Goal: Transaction & Acquisition: Purchase product/service

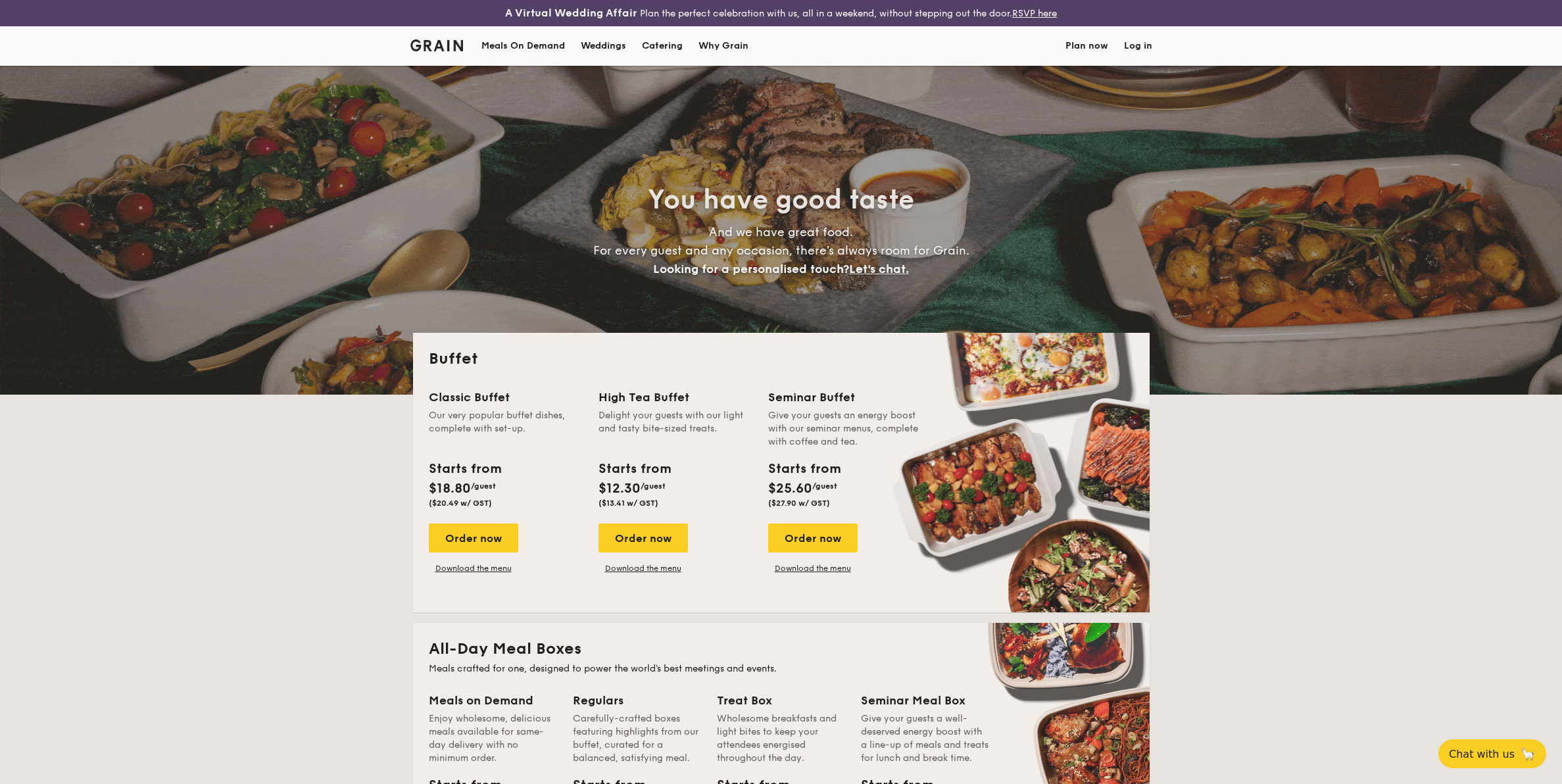
select select
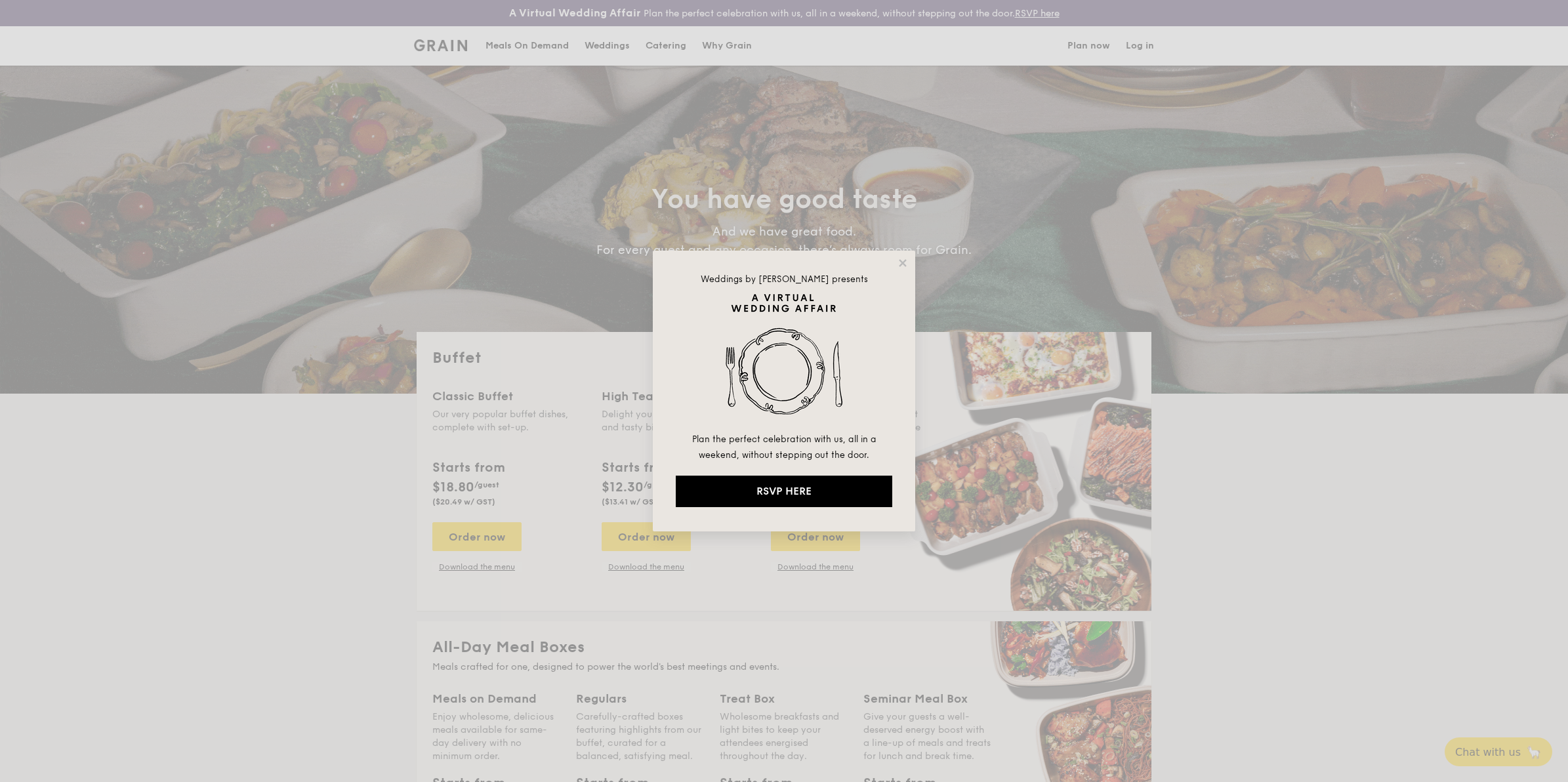
drag, startPoint x: 1393, startPoint y: 364, endPoint x: 1364, endPoint y: 380, distance: 33.1
click at [1369, 384] on div "Weddings by [PERSON_NAME] presents Plan the perfect celebration with us, all in…" at bounding box center [784, 391] width 1568 height 782
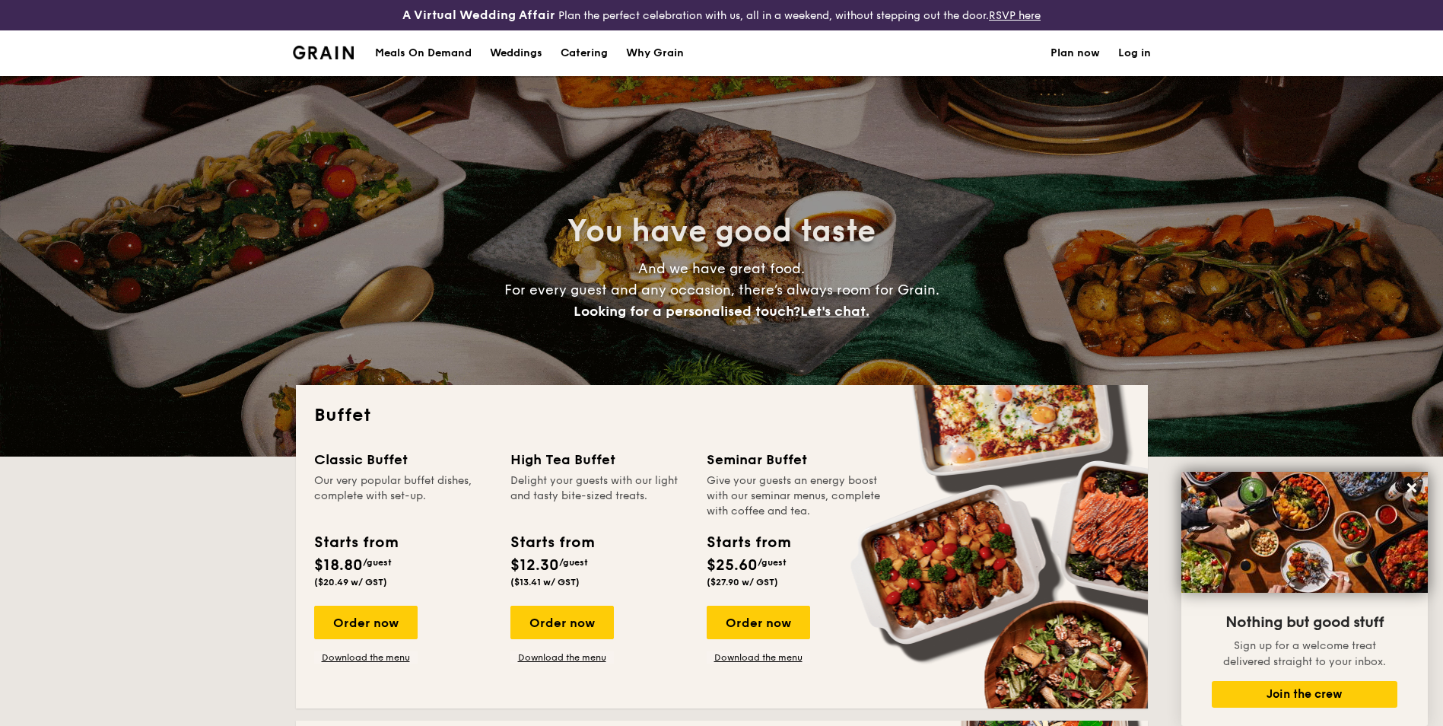
click at [589, 51] on h1 "Catering" at bounding box center [584, 53] width 47 height 46
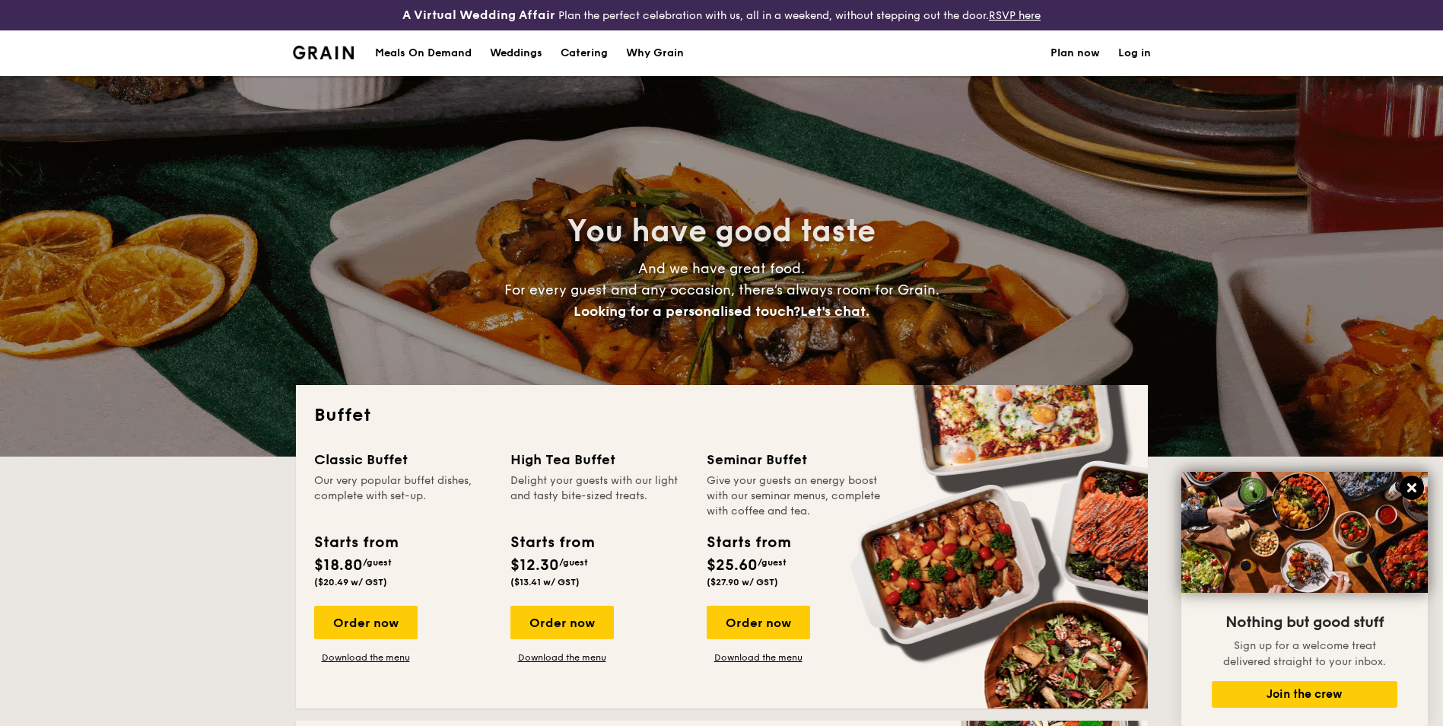
click at [1412, 493] on icon at bounding box center [1412, 488] width 14 height 14
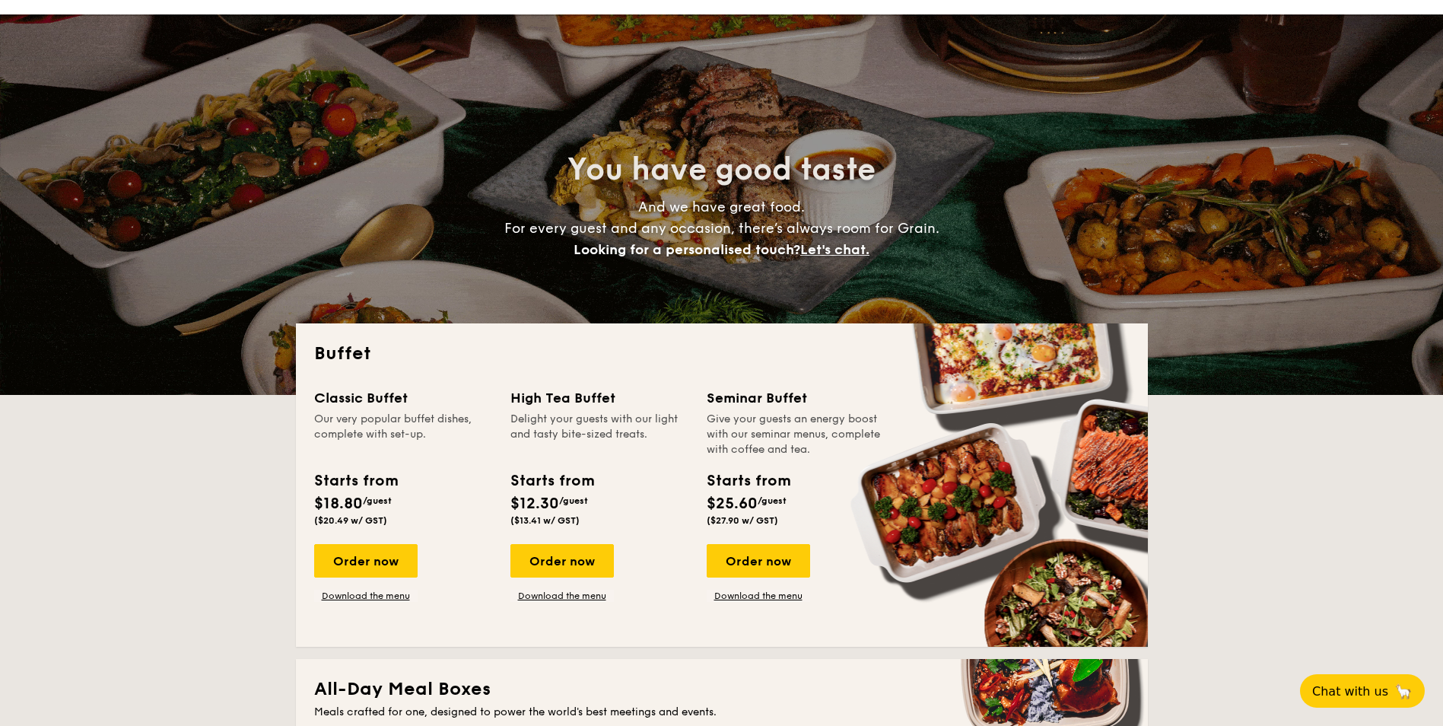
scroll to position [76, 0]
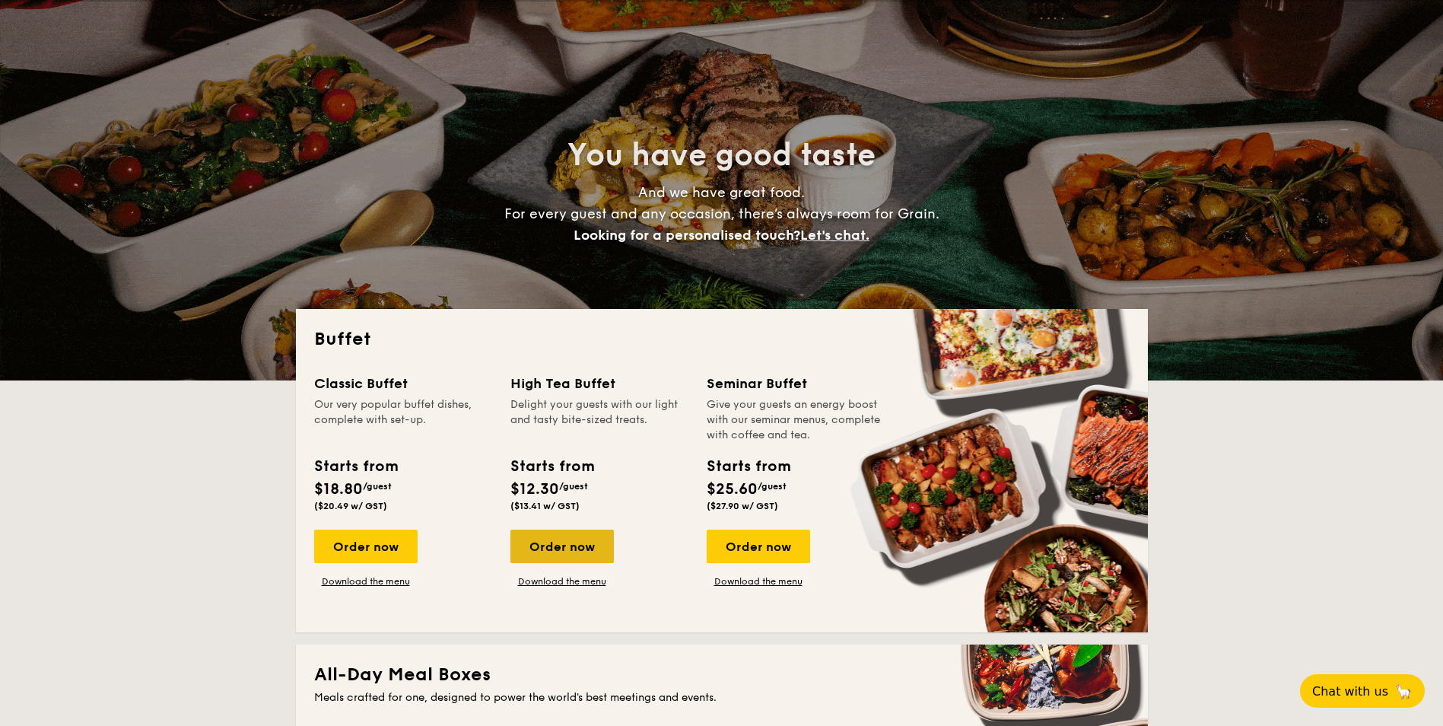
click at [552, 542] on div "Order now" at bounding box center [561, 545] width 103 height 33
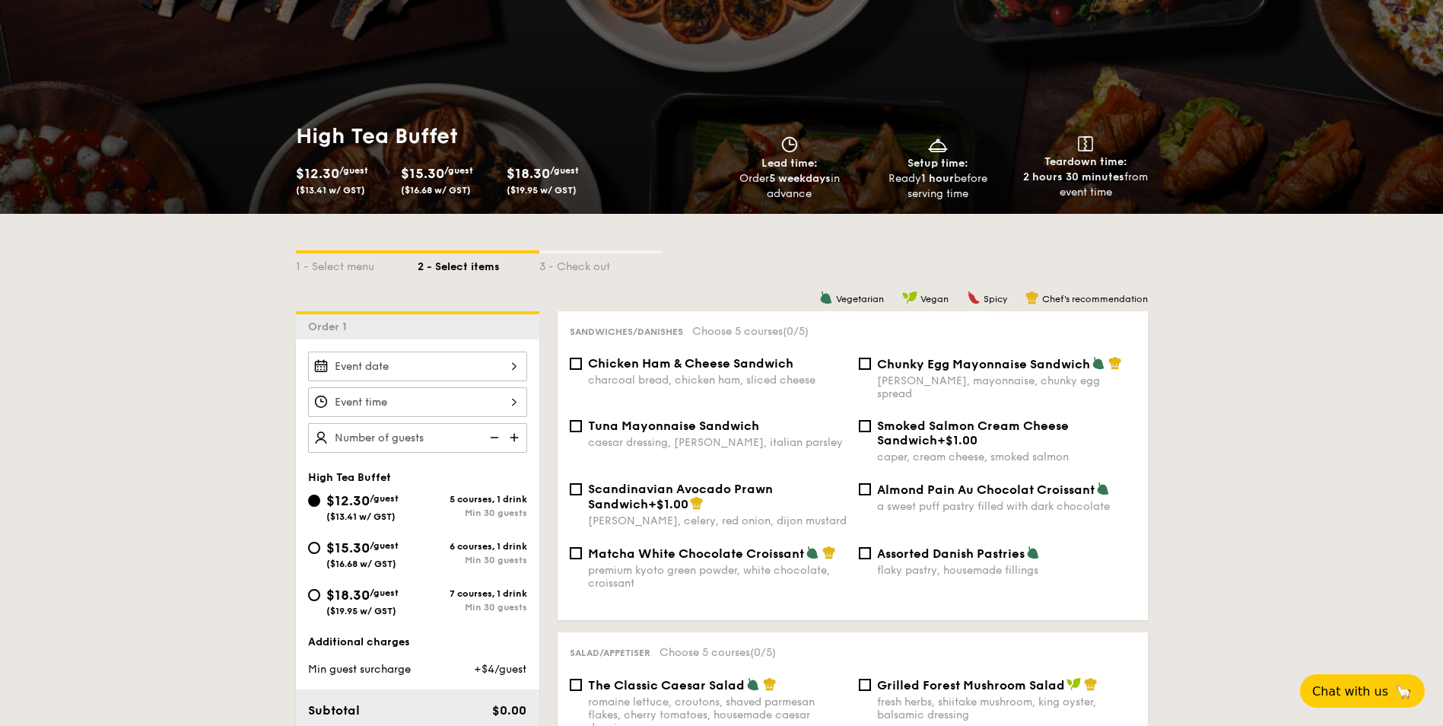
scroll to position [304, 0]
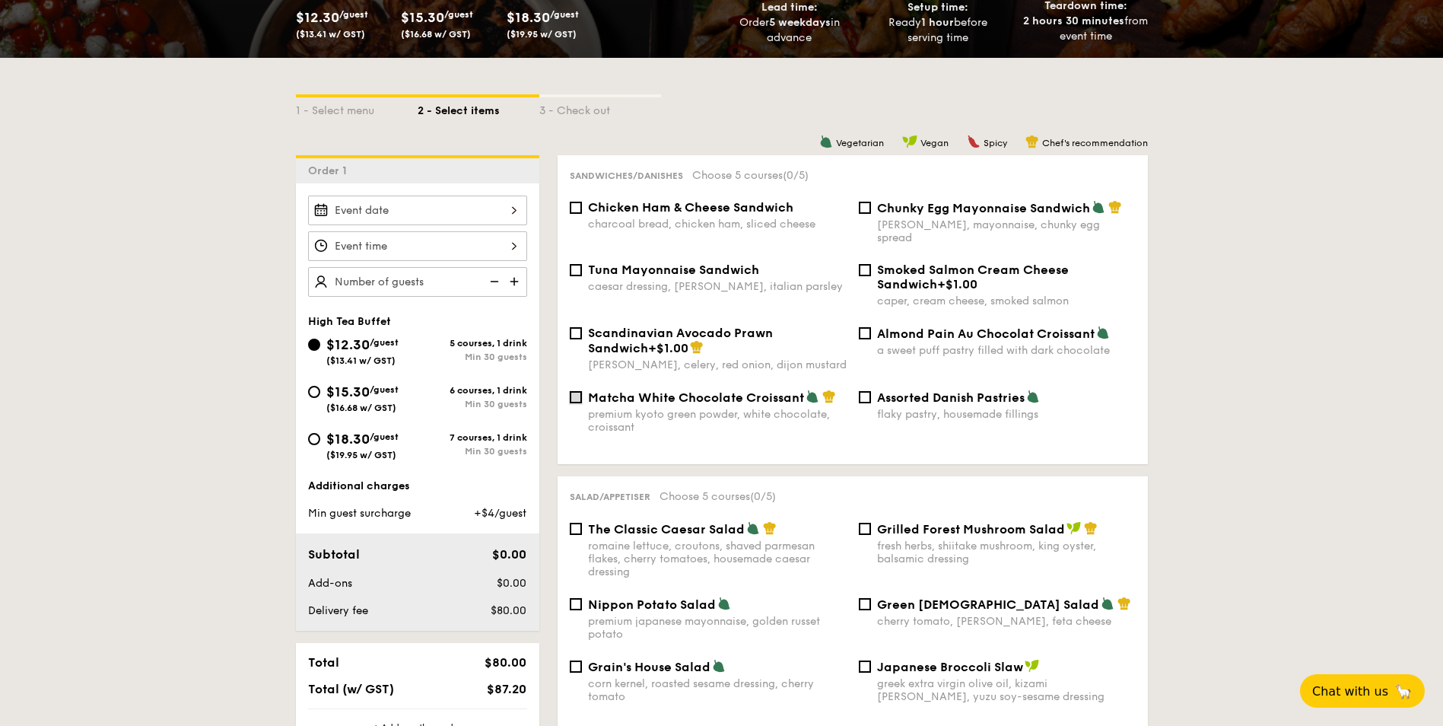
click at [576, 391] on input "Matcha White Chocolate Croissant premium kyoto green powder, white chocolate, c…" at bounding box center [576, 397] width 12 height 12
checkbox input "true"
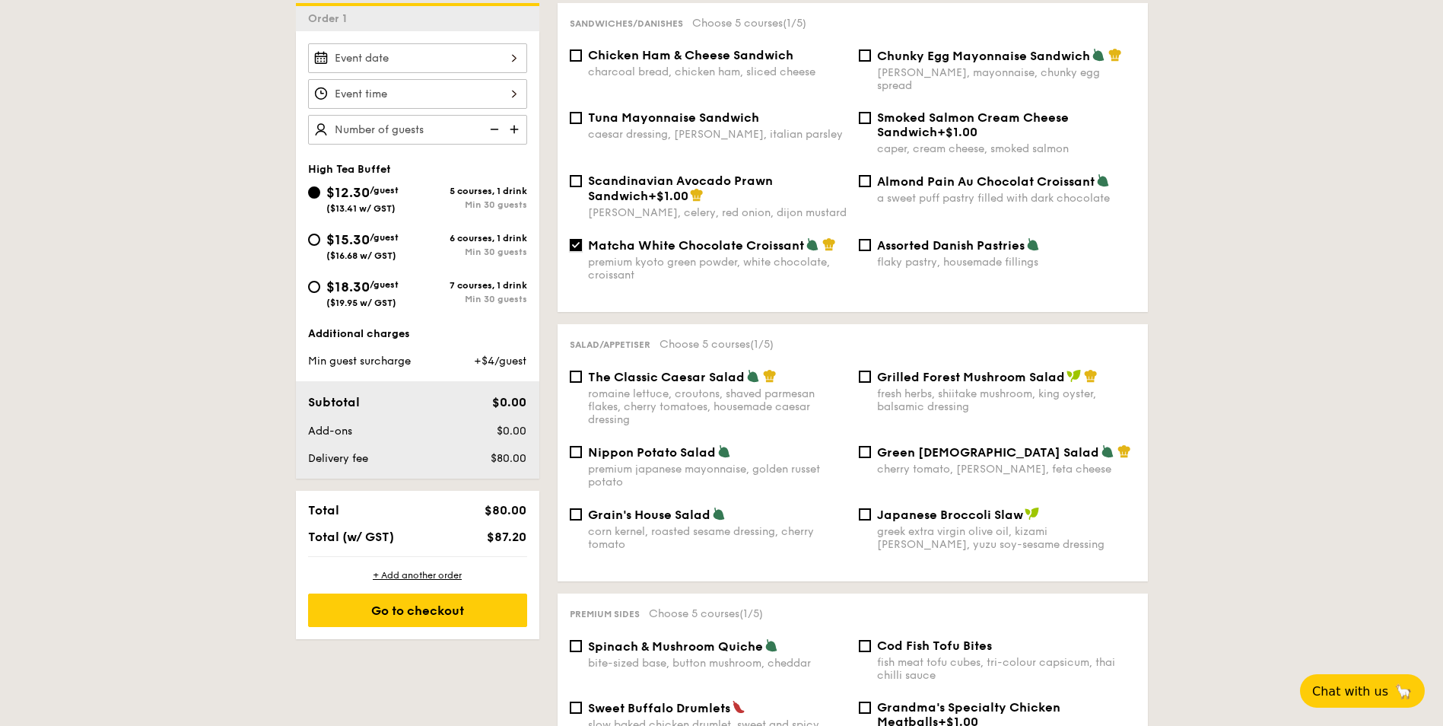
scroll to position [532, 0]
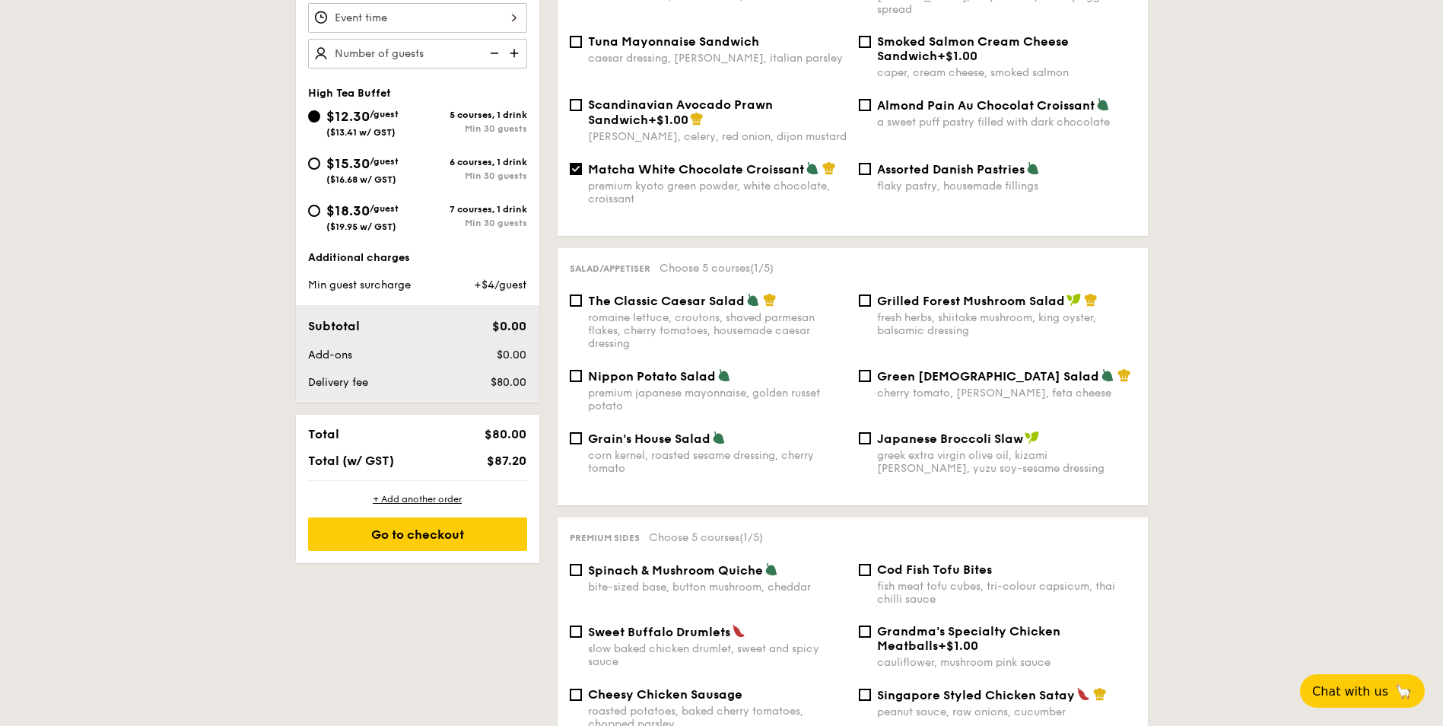
click at [871, 431] on div "Japanese Broccoli Slaw greek extra virgin olive oil, kizami [PERSON_NAME], yuzu…" at bounding box center [997, 453] width 289 height 44
click at [866, 432] on input "Japanese Broccoli Slaw greek extra virgin olive oil, kizami [PERSON_NAME], yuzu…" at bounding box center [865, 438] width 12 height 12
checkbox input "true"
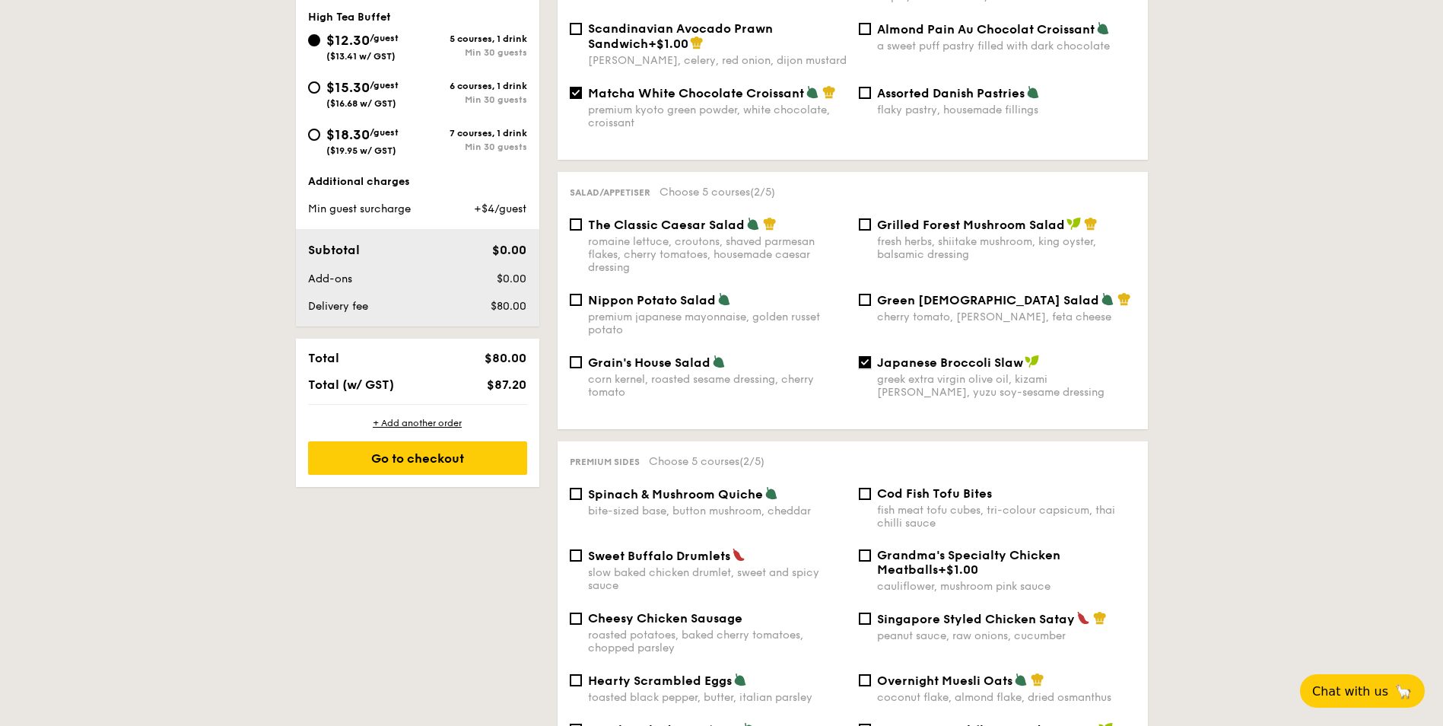
scroll to position [685, 0]
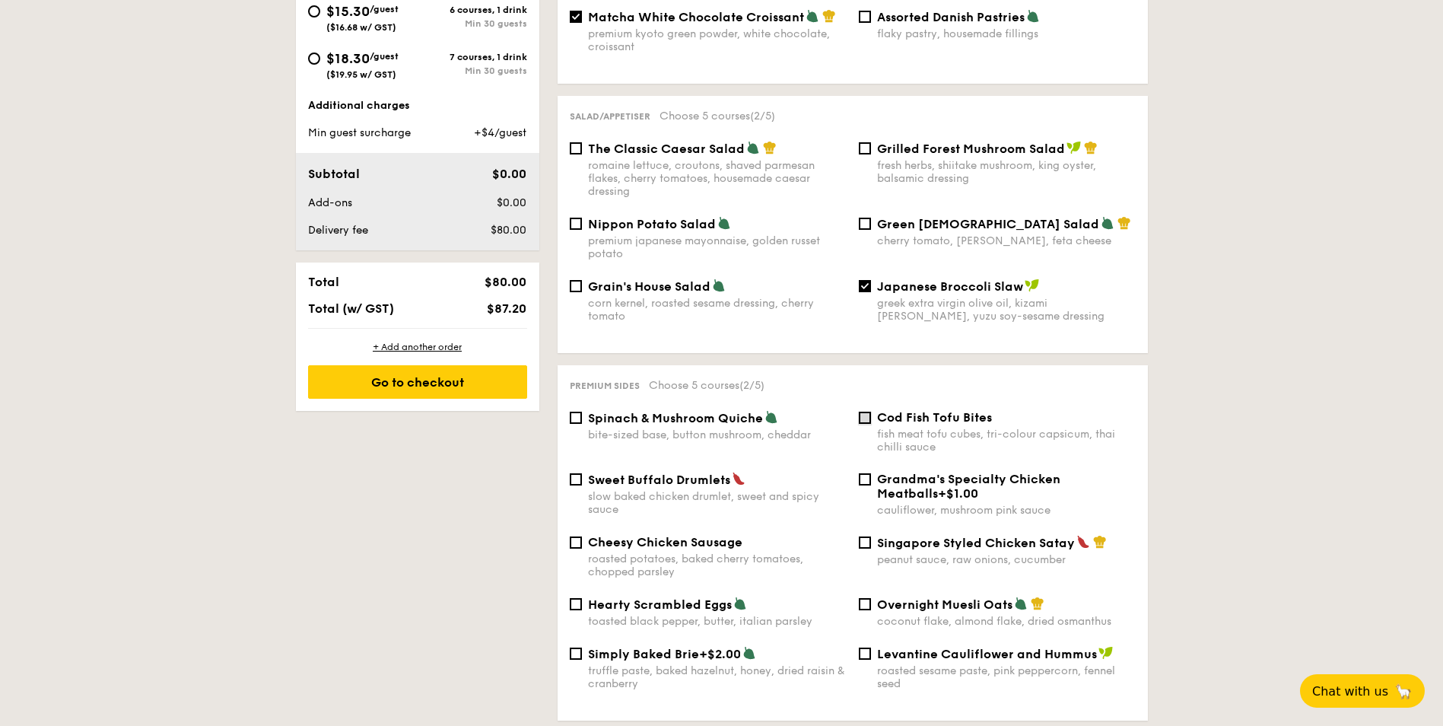
click at [868, 412] on input "Cod Fish Tofu Bites fish meat tofu cubes, tri-colour capsicum, thai chilli sauce" at bounding box center [865, 418] width 12 height 12
checkbox input "true"
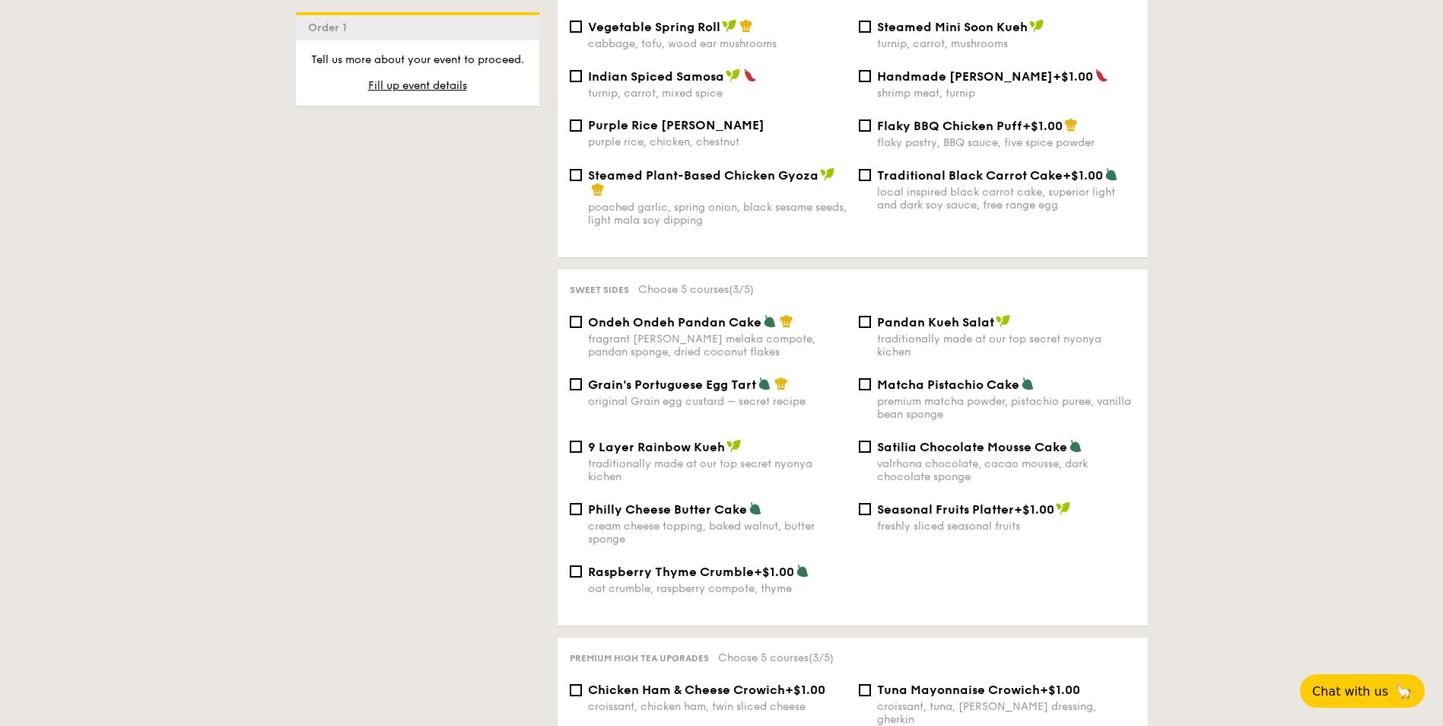
scroll to position [1445, 0]
click at [866, 501] on input "Seasonal Fruits Platter +$1.00 freshly sliced seasonal fruits" at bounding box center [865, 507] width 12 height 12
click at [869, 501] on input "Seasonal Fruits Platter +$1.00 freshly sliced seasonal fruits" at bounding box center [865, 507] width 12 height 12
checkbox input "false"
click at [572, 313] on input "Ondeh Ondeh Pandan Cake fragrant [PERSON_NAME] melaka compote, pandan sponge, d…" at bounding box center [576, 319] width 12 height 12
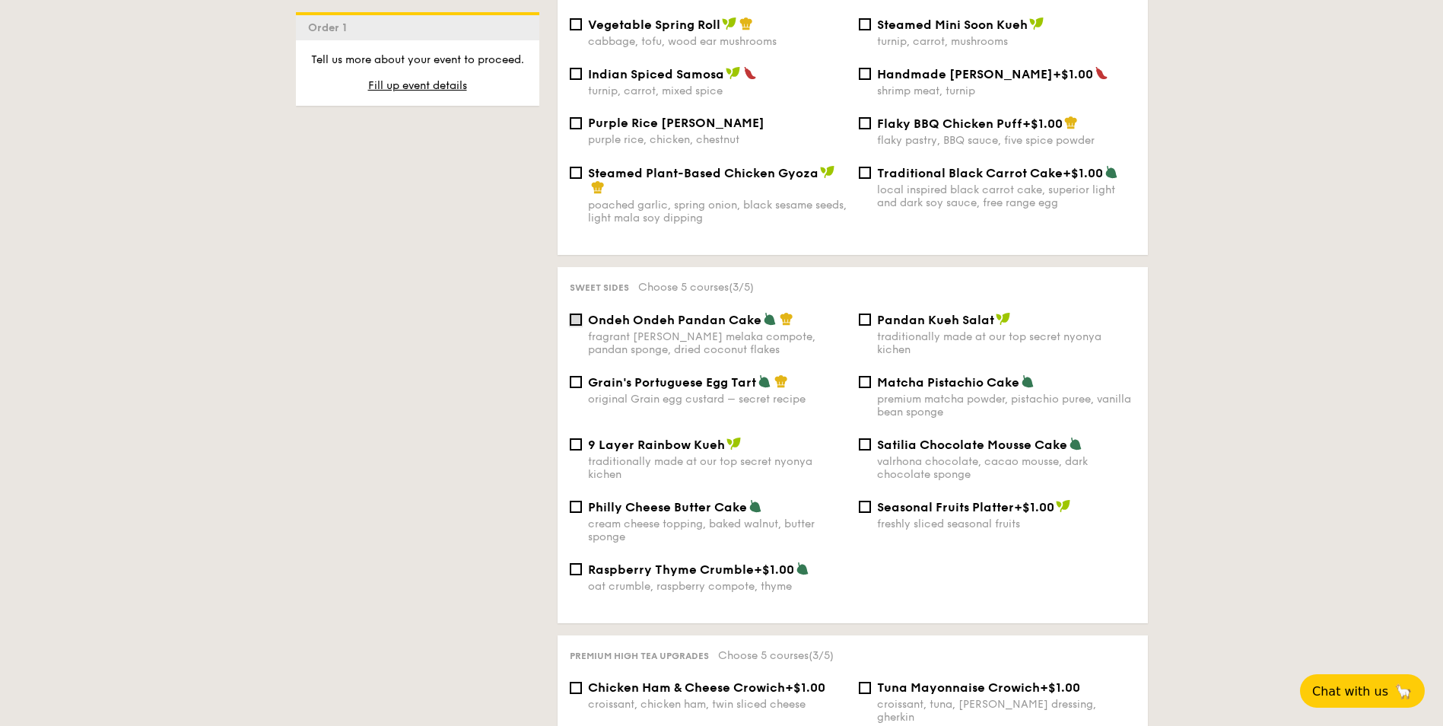
checkbox input "true"
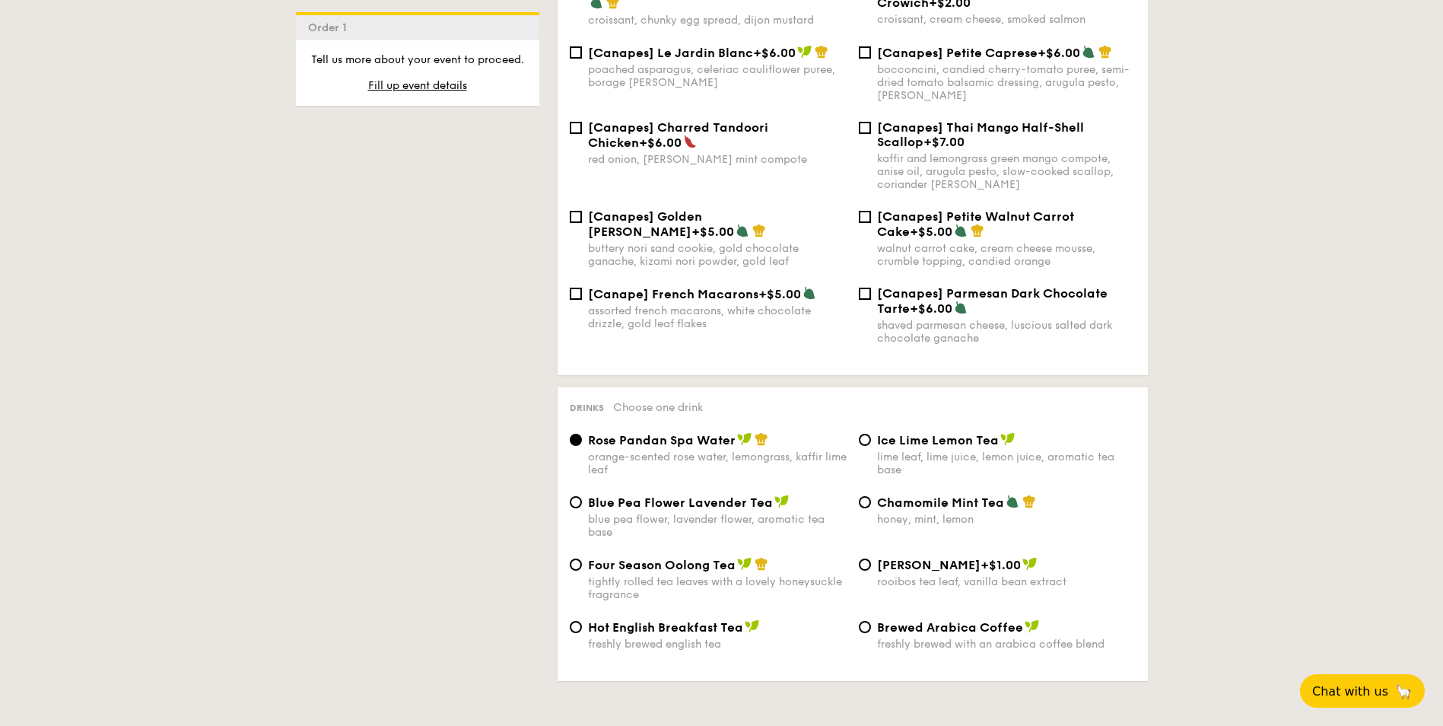
scroll to position [2282, 0]
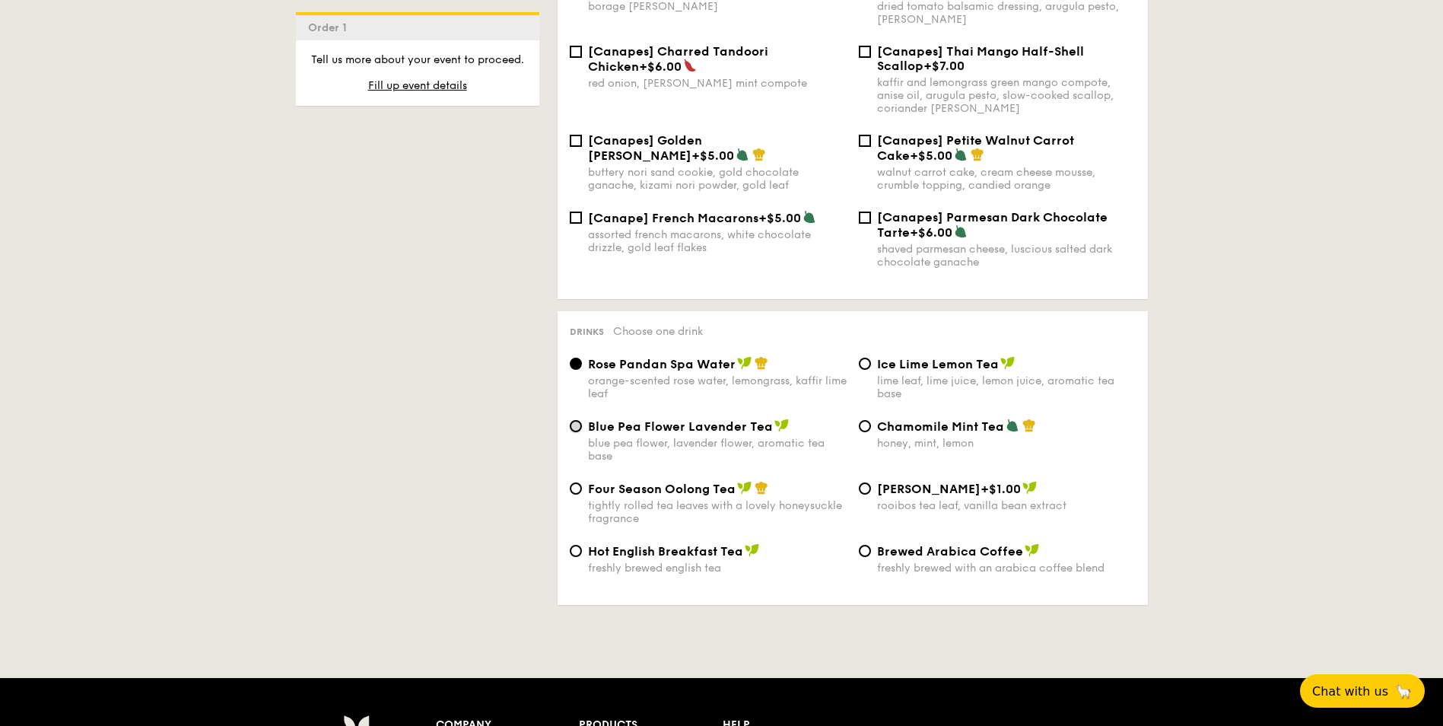
click at [580, 420] on input "Blue Pea Flower Lavender Tea blue pea flower, lavender flower, aromatic tea base" at bounding box center [576, 426] width 12 height 12
radio input "true"
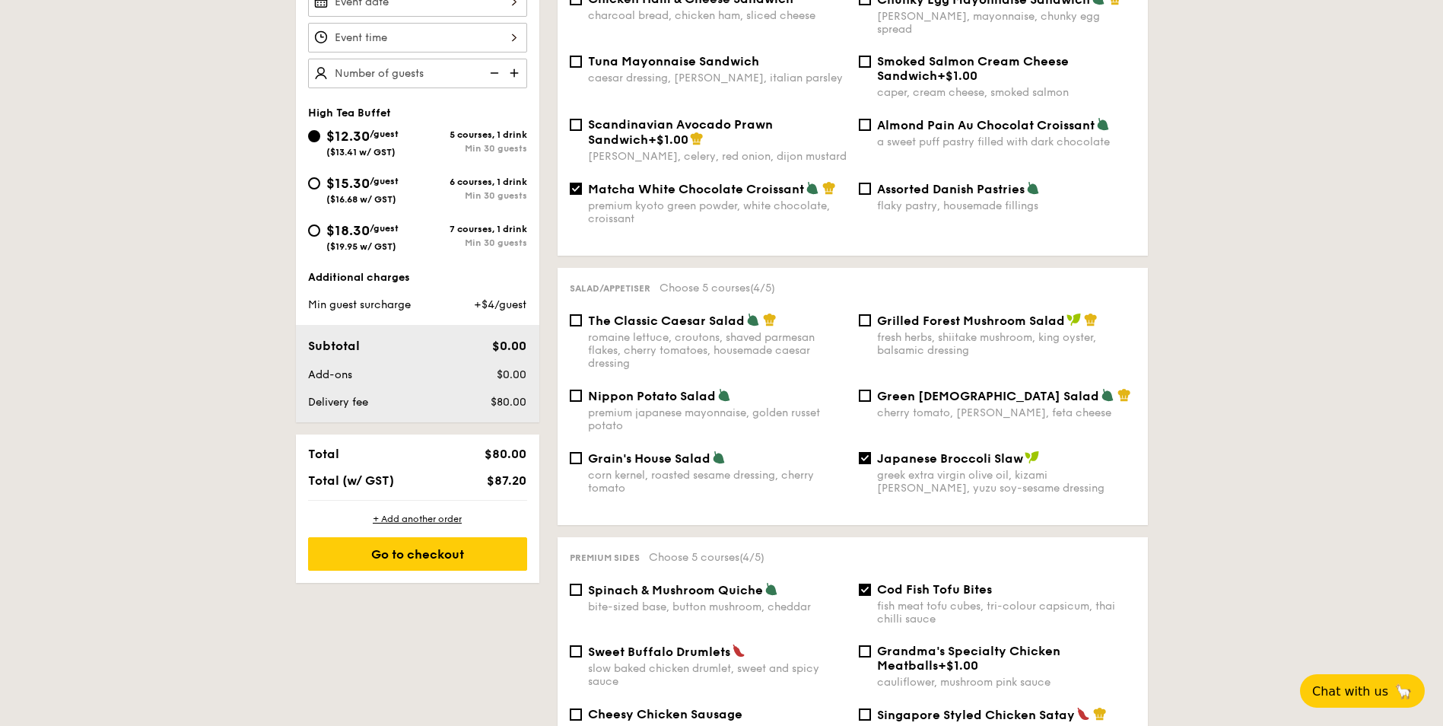
scroll to position [456, 0]
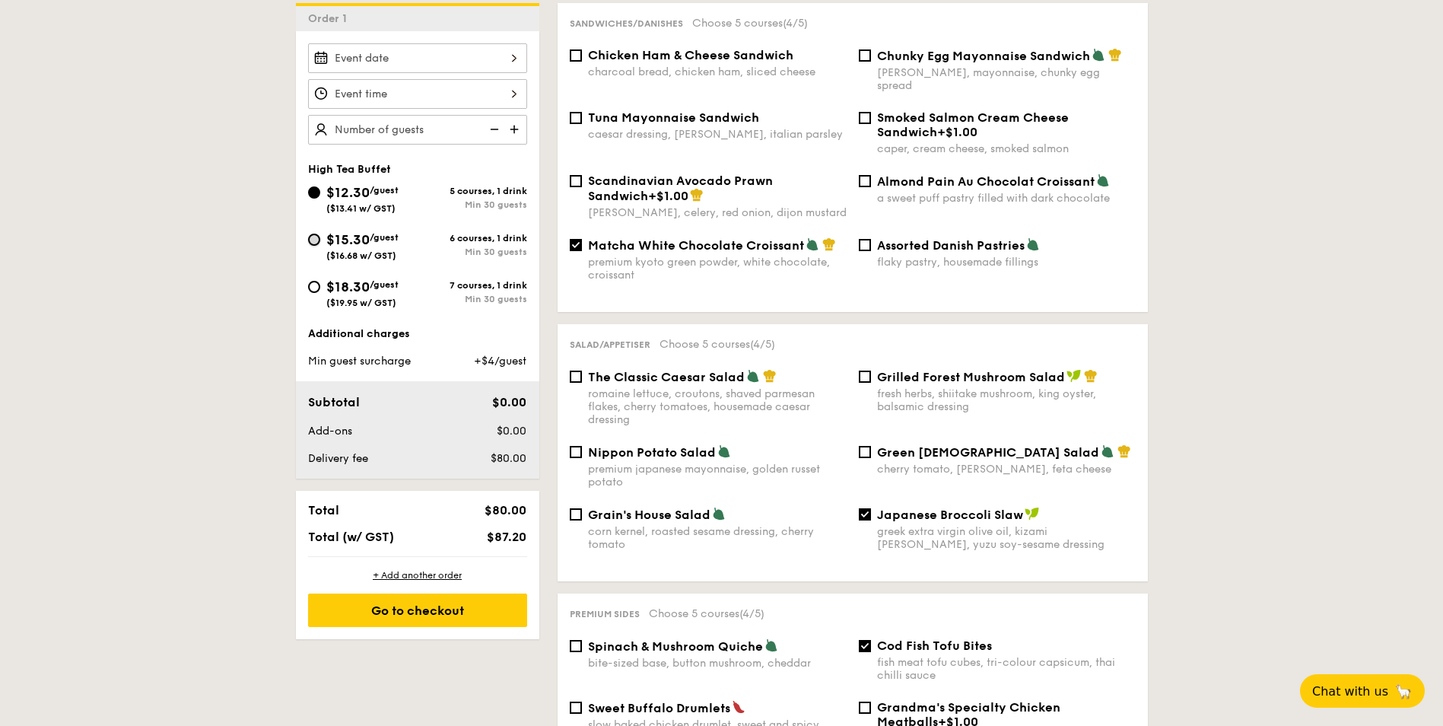
click at [314, 240] on input "$15.30 /guest ($16.68 w/ GST) 6 courses, 1 drink Min 30 guests" at bounding box center [314, 240] width 12 height 12
radio input "true"
checkbox input "false"
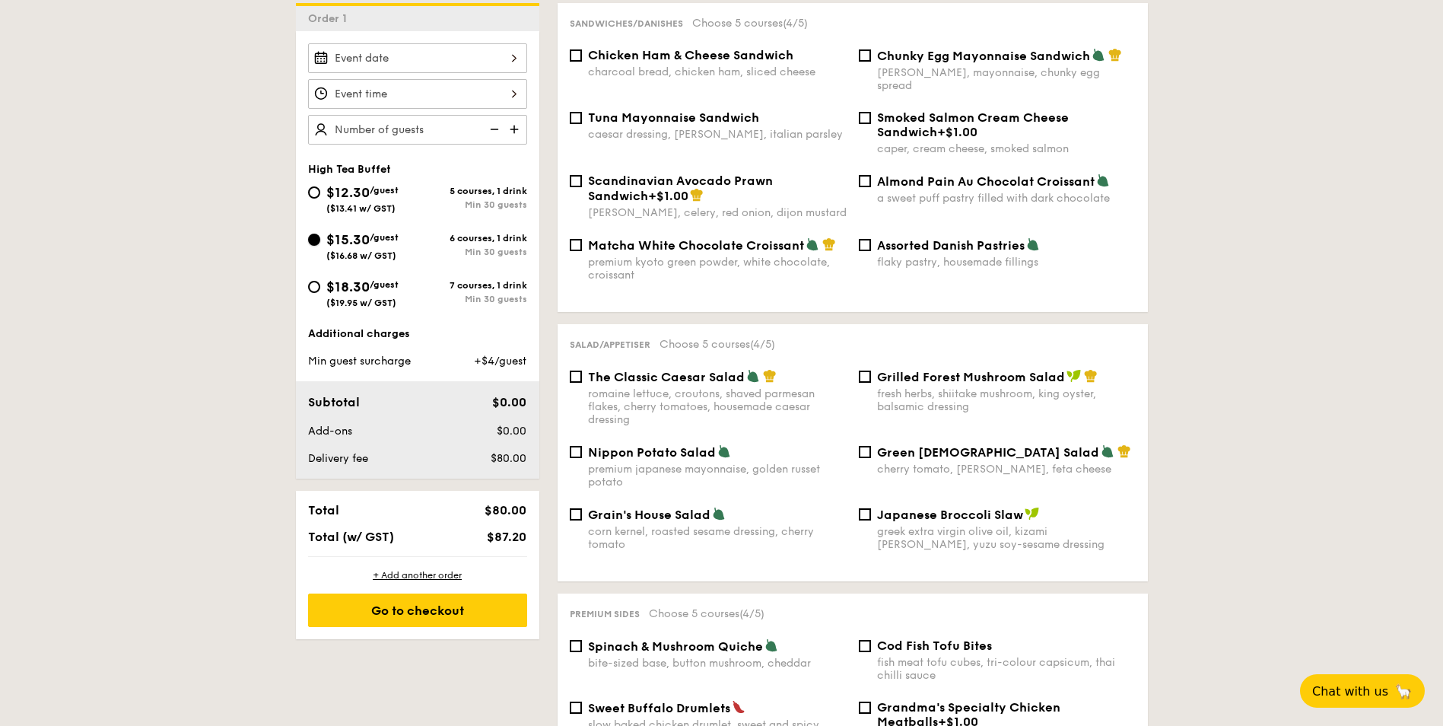
checkbox input "false"
radio input "true"
click at [732, 238] on span "Matcha White Chocolate Croissant" at bounding box center [696, 245] width 216 height 14
click at [582, 239] on input "Matcha White Chocolate Croissant premium kyoto green powder, white chocolate, c…" at bounding box center [576, 245] width 12 height 12
checkbox input "true"
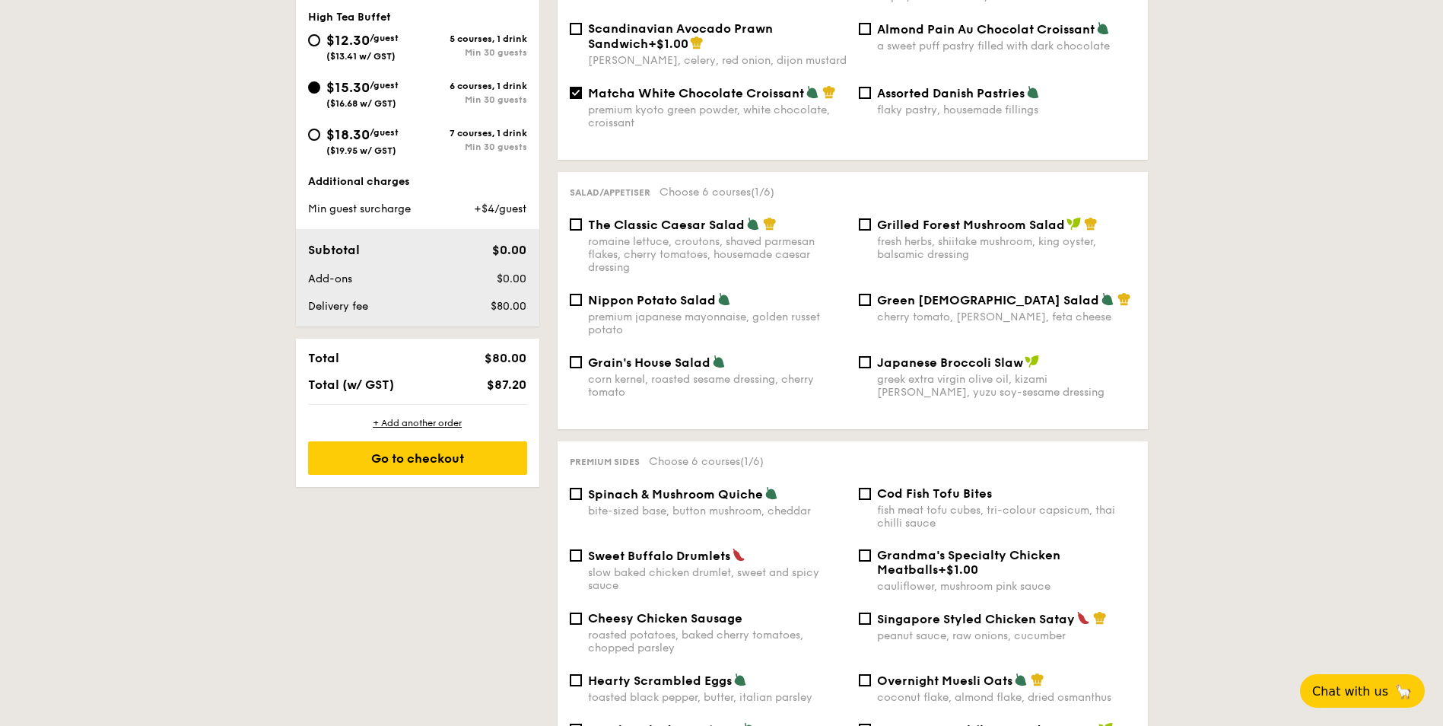
click at [888, 373] on div "greek extra virgin olive oil, kizami [PERSON_NAME], yuzu soy-sesame dressing" at bounding box center [1006, 386] width 259 height 26
click at [871, 361] on input "Japanese Broccoli Slaw greek extra virgin olive oil, kizami [PERSON_NAME], yuzu…" at bounding box center [865, 362] width 12 height 12
checkbox input "true"
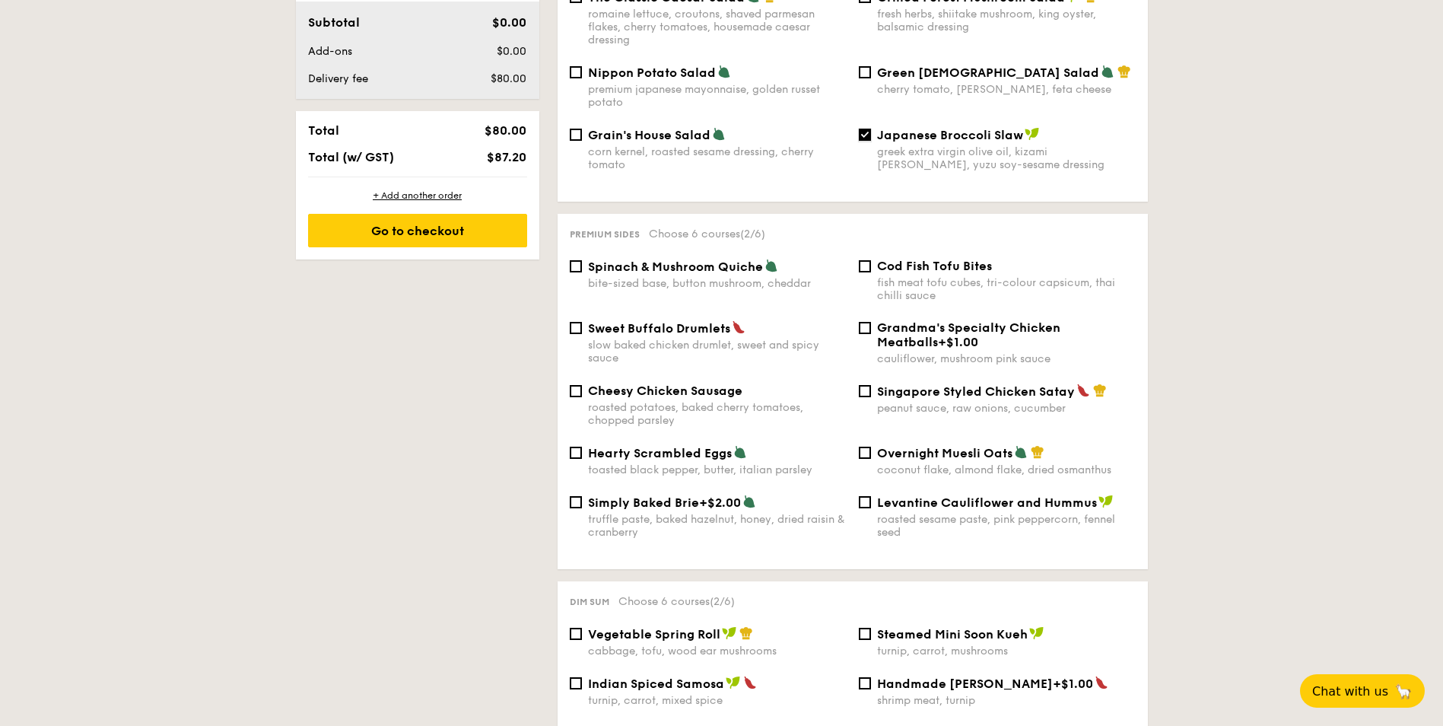
scroll to position [837, 0]
click at [863, 384] on input "Singapore Styled Chicken Satay peanut sauce, raw onions, cucumber" at bounding box center [865, 390] width 12 height 12
checkbox input "true"
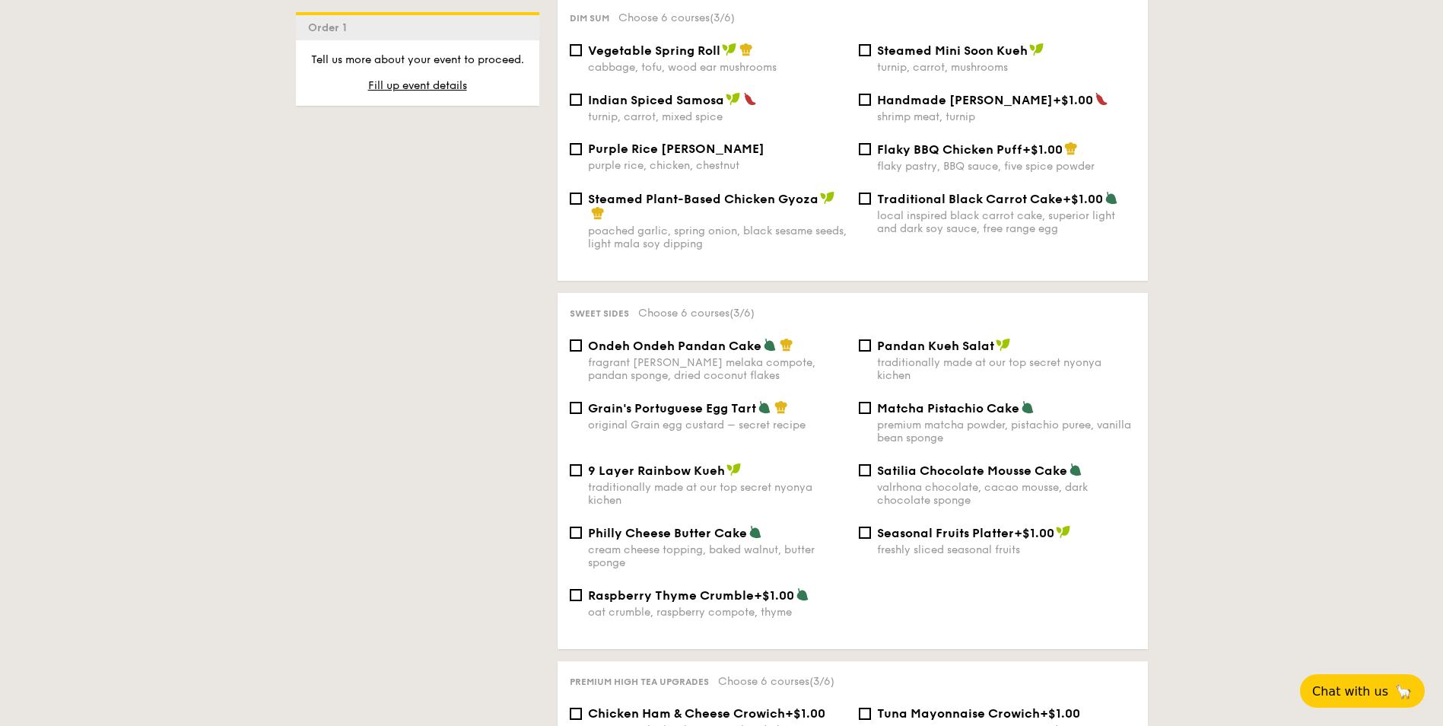
scroll to position [1445, 0]
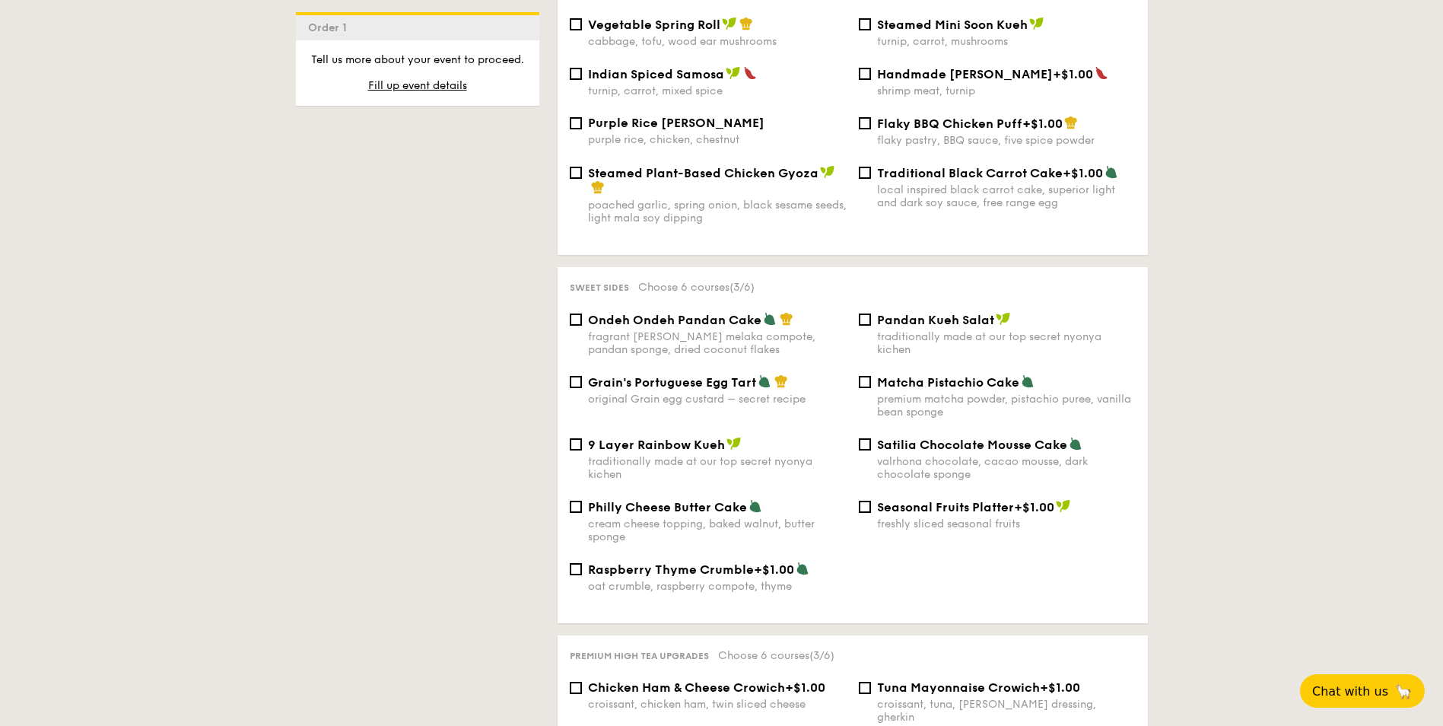
click at [626, 313] on span "Ondeh Ondeh Pandan Cake" at bounding box center [674, 320] width 173 height 14
click at [582, 313] on input "Ondeh Ondeh Pandan Cake fragrant [PERSON_NAME] melaka compote, pandan sponge, d…" at bounding box center [576, 319] width 12 height 12
checkbox input "true"
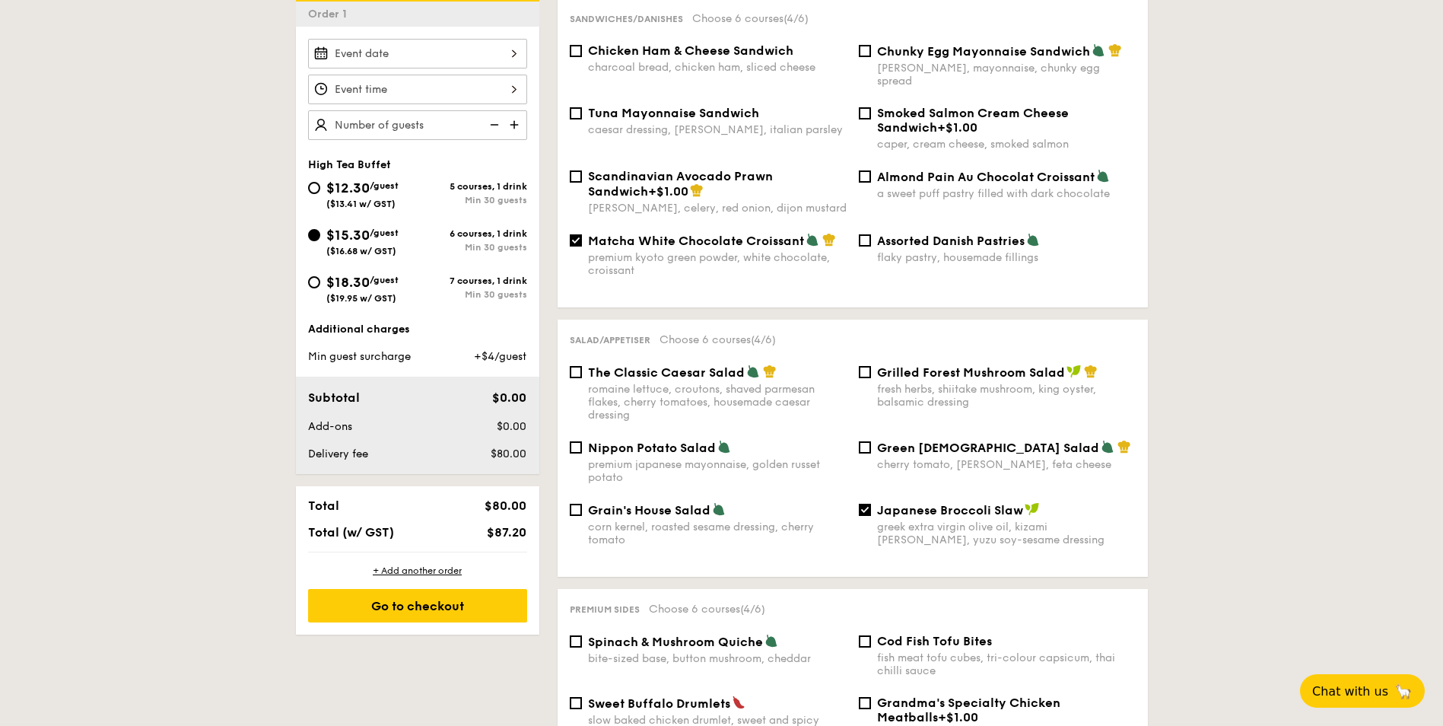
scroll to position [456, 0]
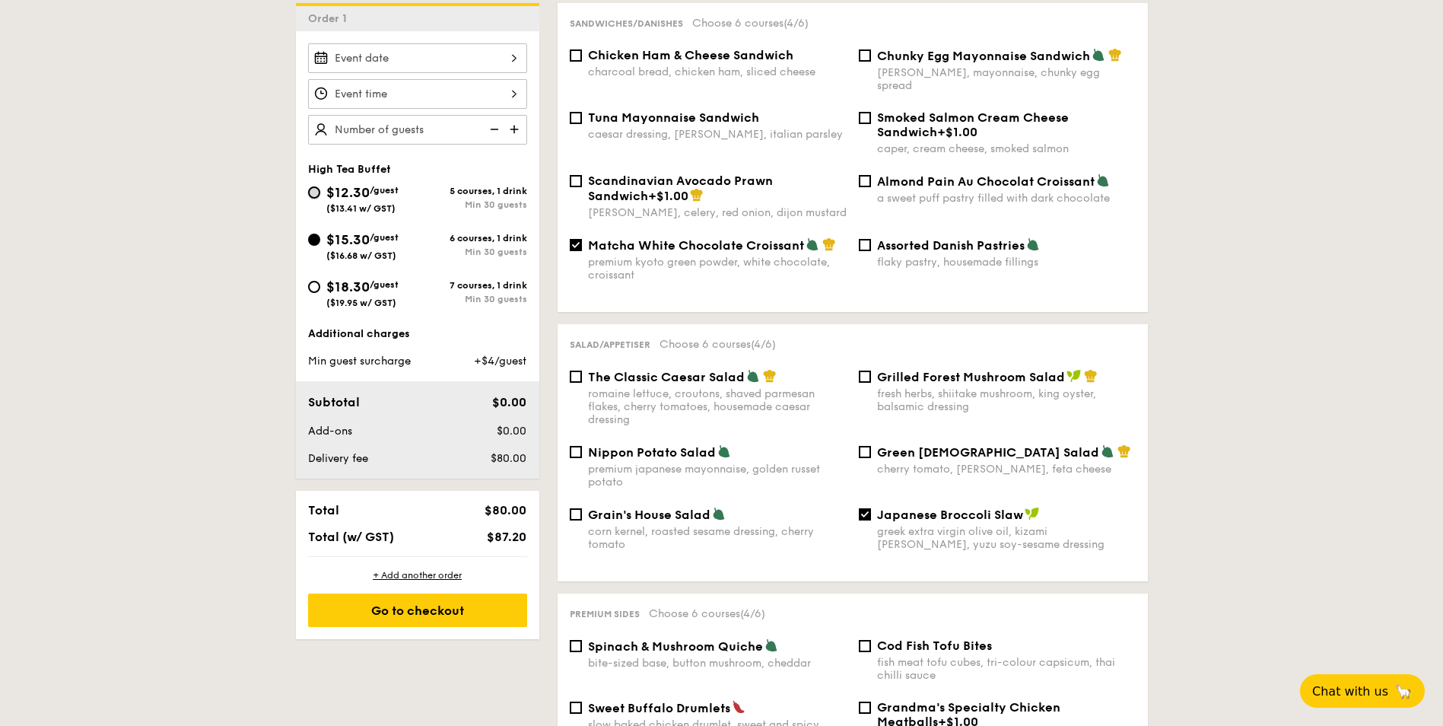
click at [314, 197] on input "$12.30 /guest ($13.41 w/ GST) 5 courses, 1 drink Min 30 guests" at bounding box center [314, 192] width 12 height 12
radio input "true"
checkbox input "false"
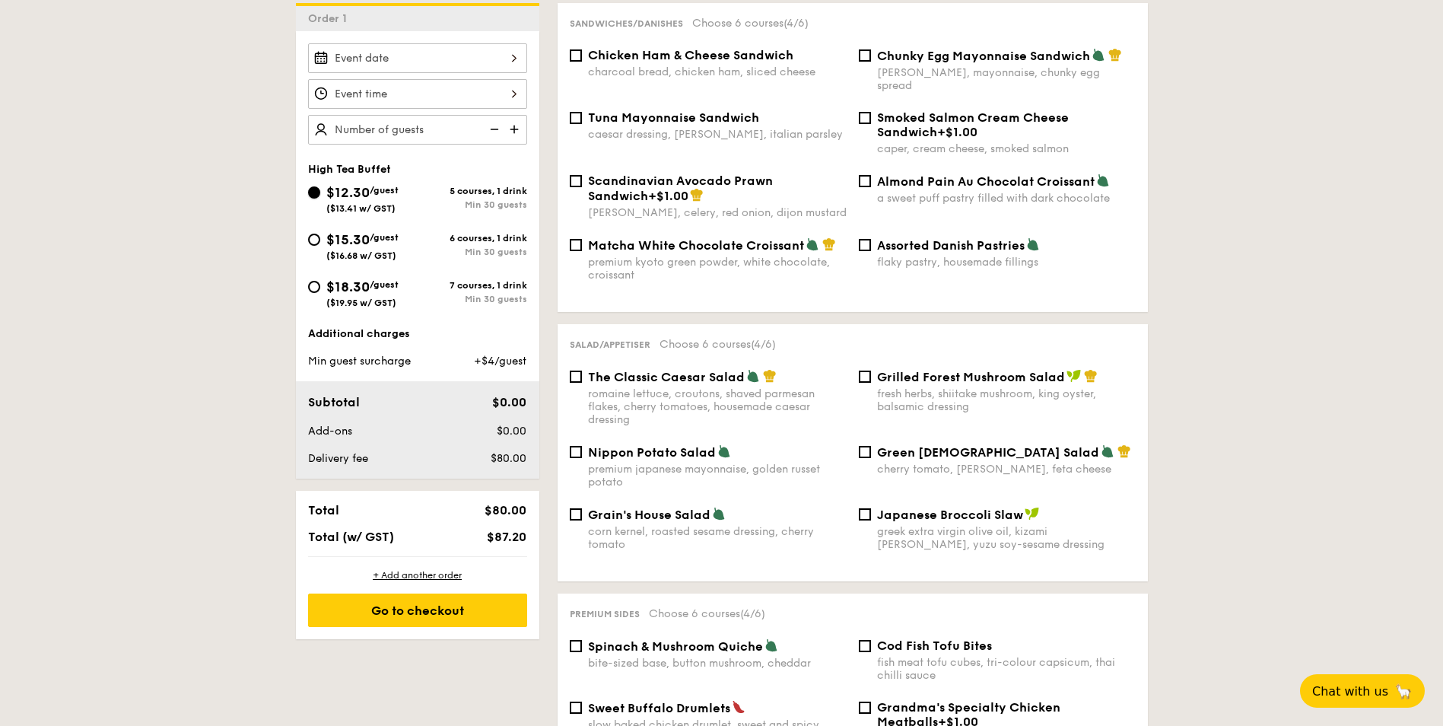
checkbox input "false"
radio input "true"
click at [315, 196] on input "$12.30 /guest ($13.41 w/ GST) 5 courses, 1 drink Min 30 guests" at bounding box center [314, 192] width 12 height 12
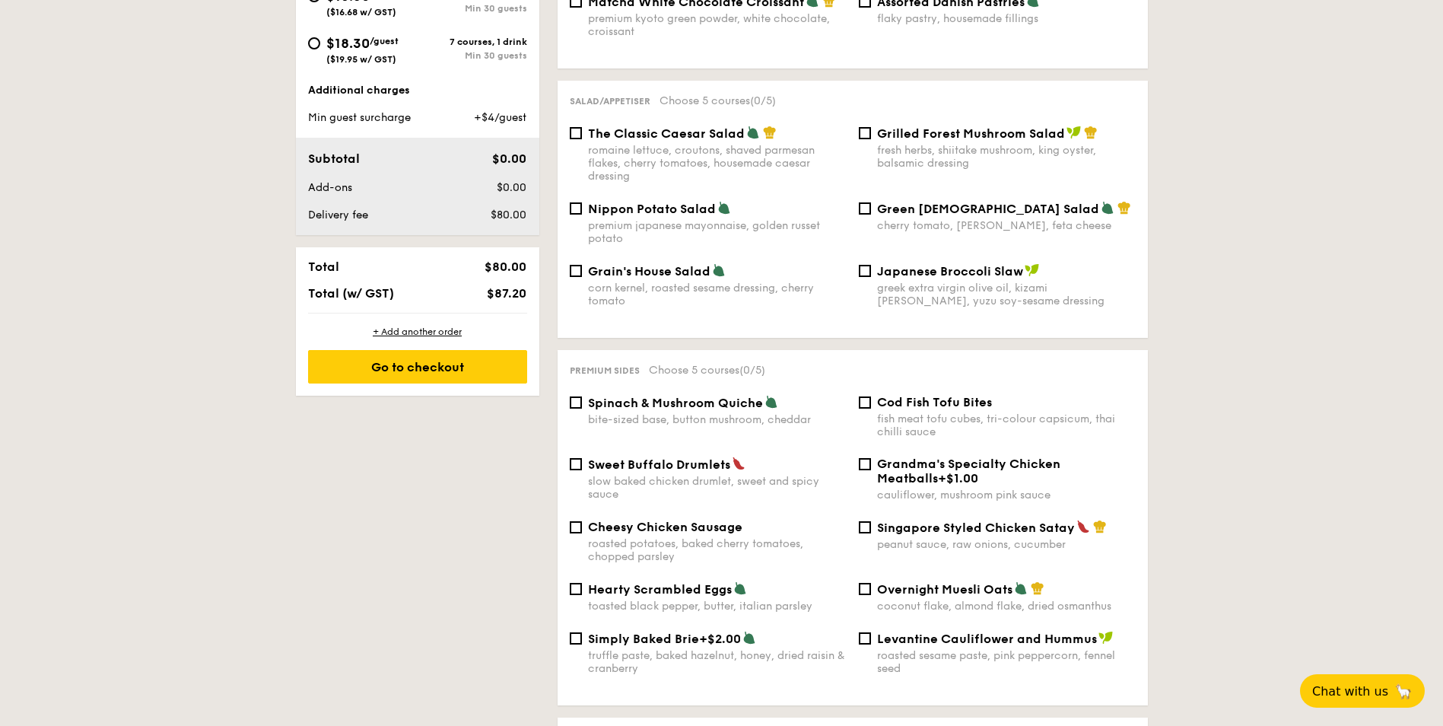
scroll to position [685, 0]
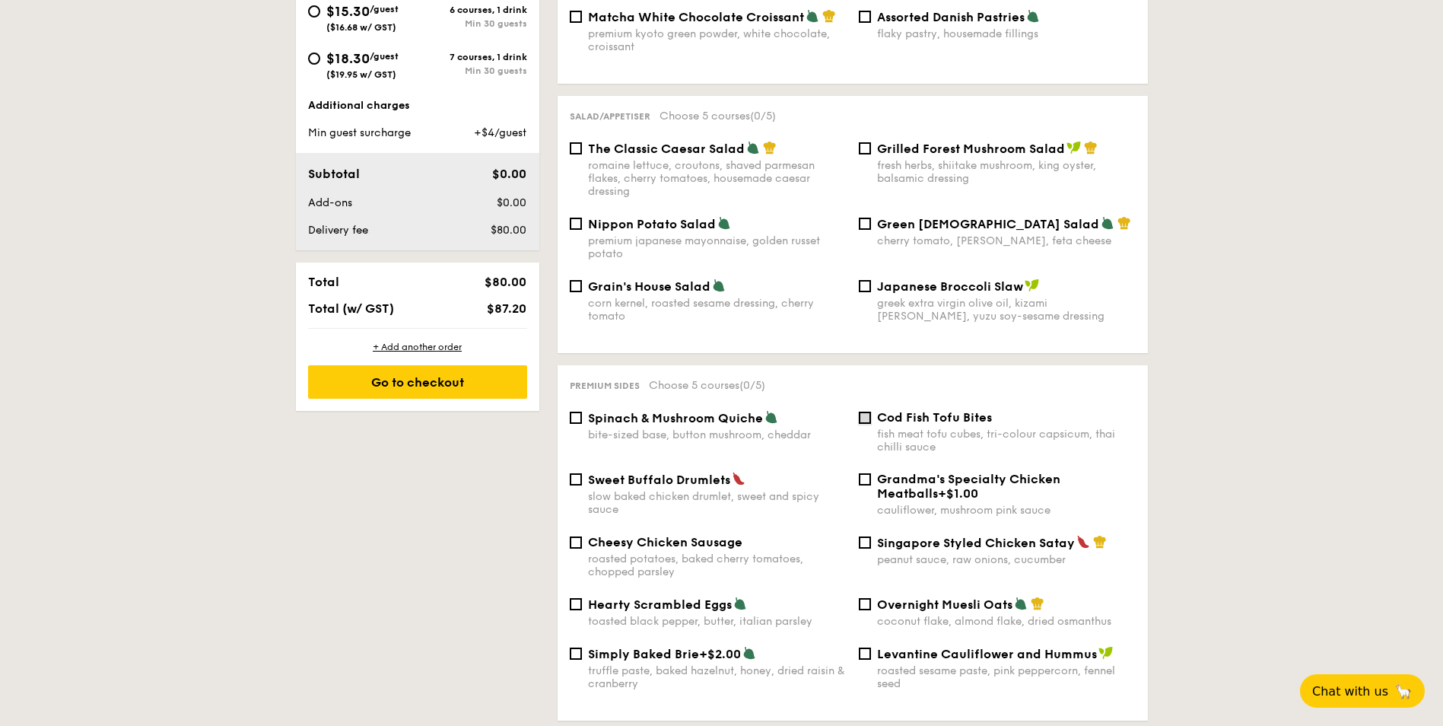
click at [861, 412] on input "Cod Fish Tofu Bites fish meat tofu cubes, tri-colour capsicum, thai chilli sauce" at bounding box center [865, 418] width 12 height 12
checkbox input "true"
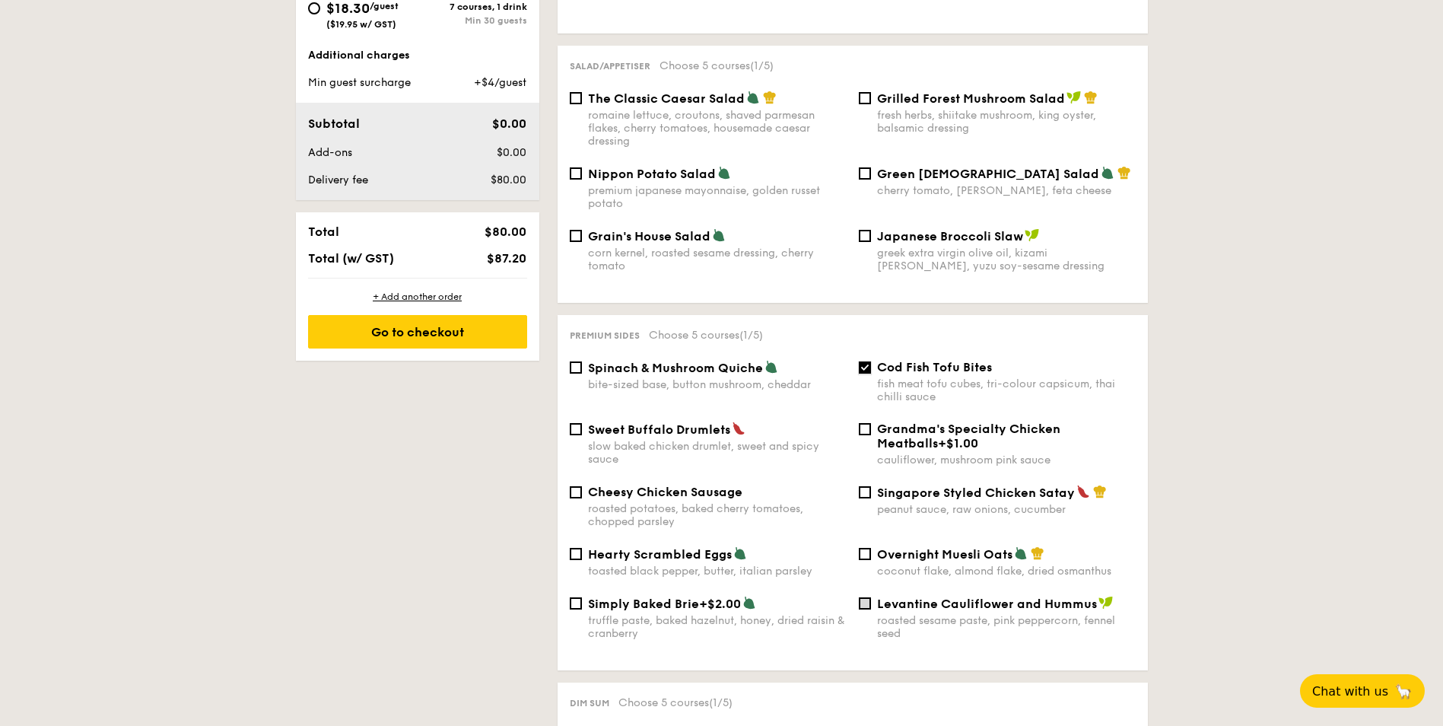
scroll to position [761, 0]
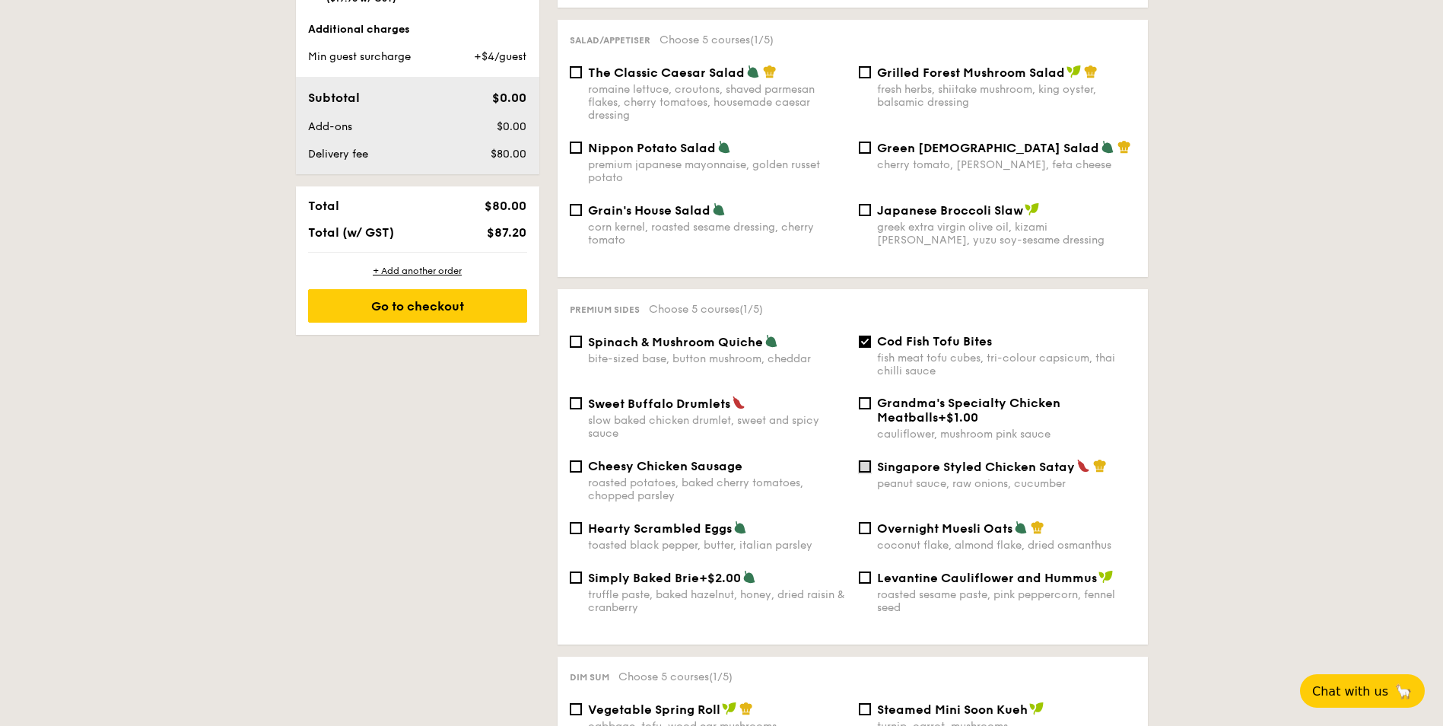
click at [869, 460] on input "Singapore Styled Chicken Satay peanut sauce, raw onions, cucumber" at bounding box center [865, 466] width 12 height 12
checkbox input "true"
drag, startPoint x: 698, startPoint y: 299, endPoint x: 742, endPoint y: 299, distance: 44.9
click at [742, 303] on span "Choose 5 courses (2/5)" at bounding box center [707, 309] width 116 height 13
click at [997, 588] on div "roasted sesame paste, pink peppercorn, fennel seed" at bounding box center [1006, 601] width 259 height 26
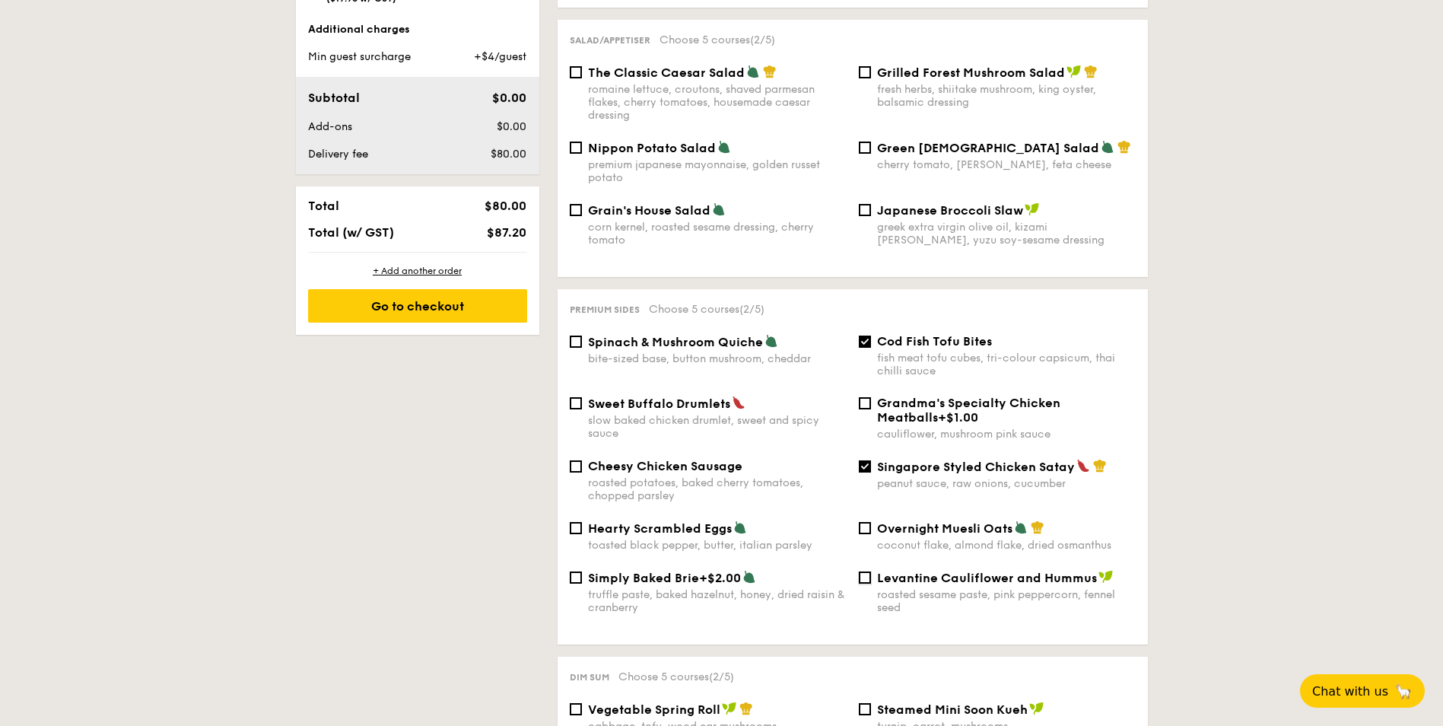
click at [871, 583] on input "Levantine Cauliflower and Hummus roasted sesame paste, pink peppercorn, fennel …" at bounding box center [865, 577] width 12 height 12
checkbox input "true"
click at [705, 476] on div "roasted potatoes, baked cherry tomatoes, chopped parsley" at bounding box center [717, 489] width 259 height 26
click at [582, 470] on input "Cheesy Chicken Sausage roasted potatoes, baked cherry tomatoes, chopped parsley" at bounding box center [576, 466] width 12 height 12
click at [705, 476] on div "roasted potatoes, baked cherry tomatoes, chopped parsley" at bounding box center [717, 489] width 259 height 26
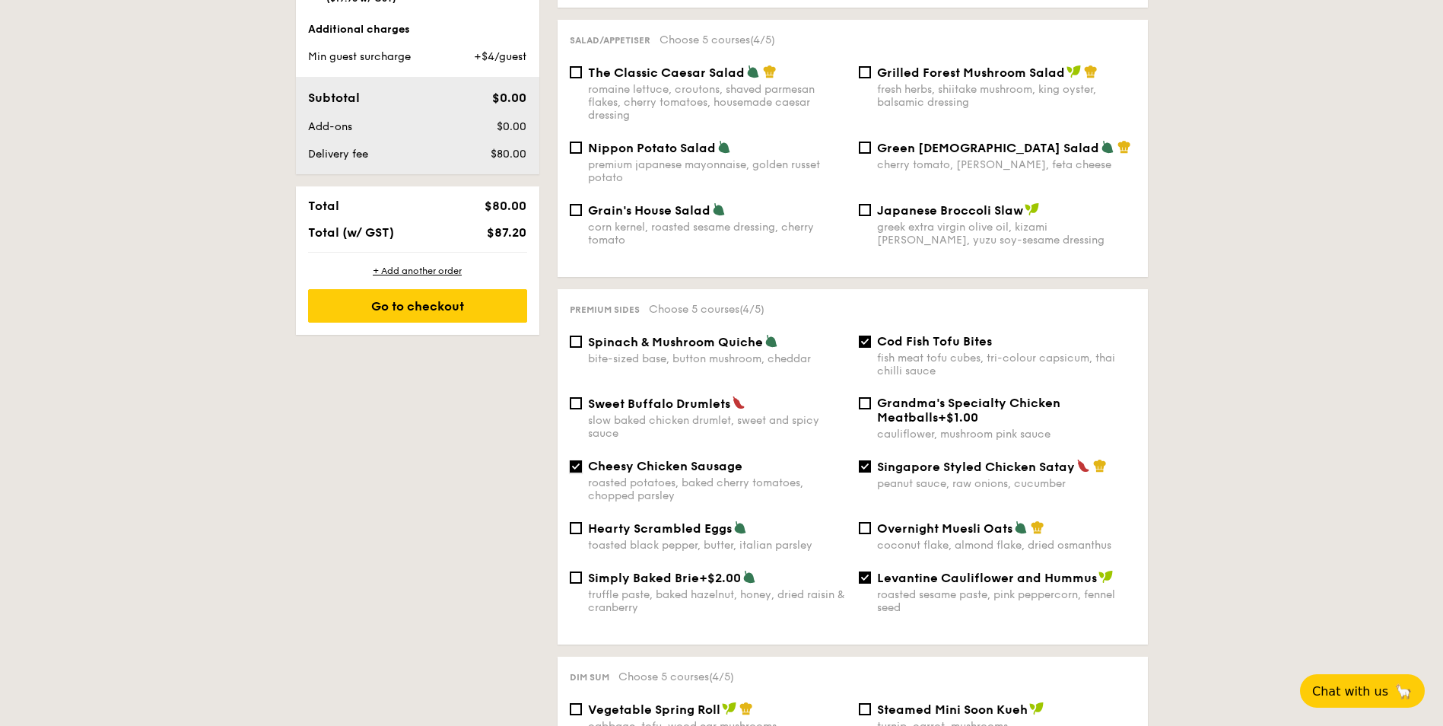
click at [582, 470] on input "Cheesy Chicken Sausage roasted potatoes, baked cherry tomatoes, chopped parsley" at bounding box center [576, 466] width 12 height 12
checkbox input "false"
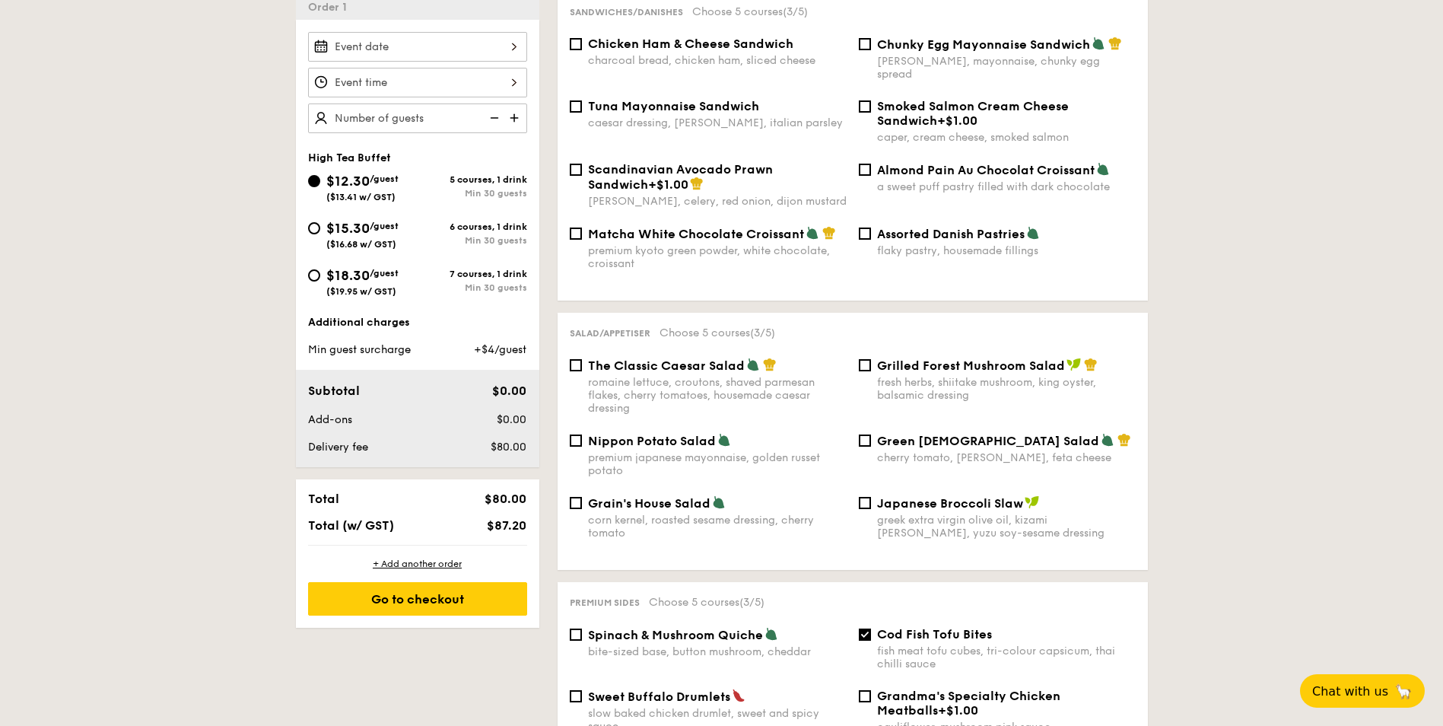
scroll to position [456, 0]
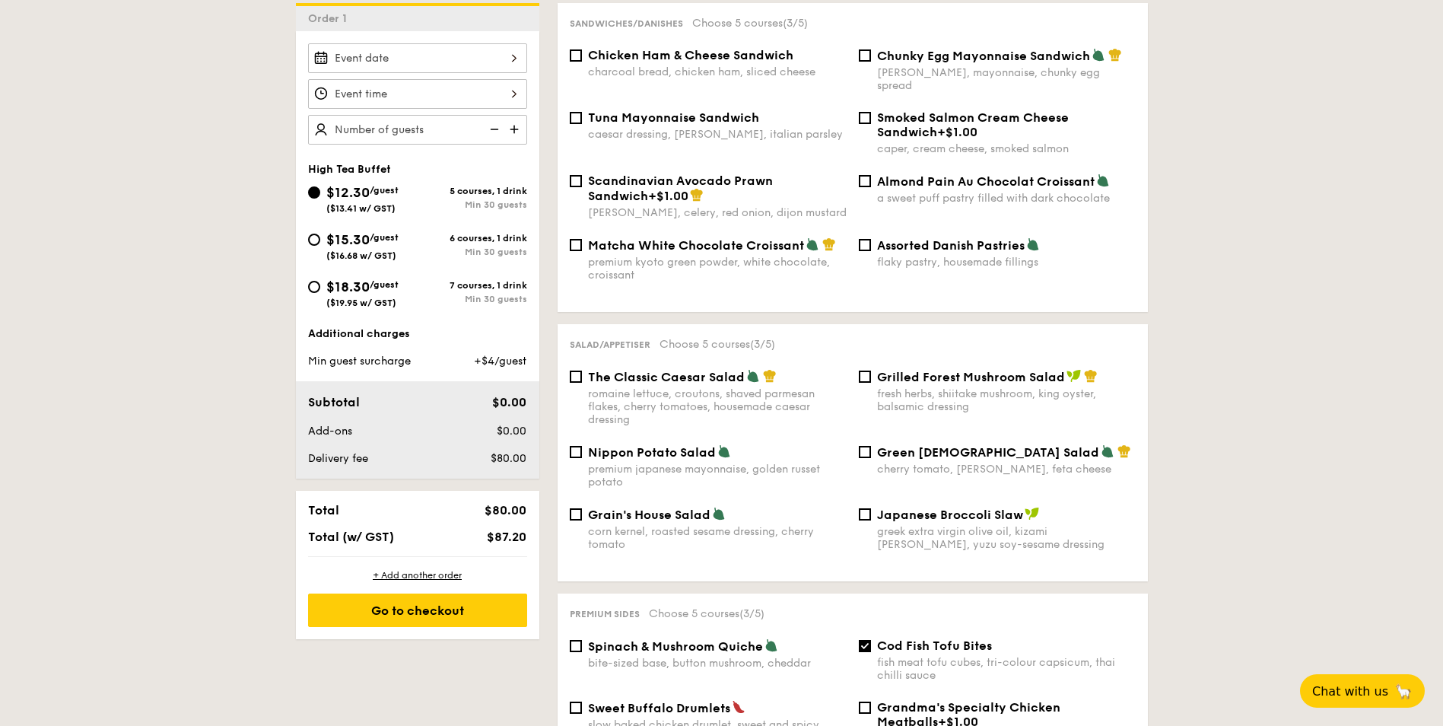
click at [717, 238] on span "Matcha White Chocolate Croissant" at bounding box center [696, 245] width 216 height 14
click at [582, 239] on input "Matcha White Chocolate Croissant premium kyoto green powder, white chocolate, c…" at bounding box center [576, 245] width 12 height 12
checkbox input "true"
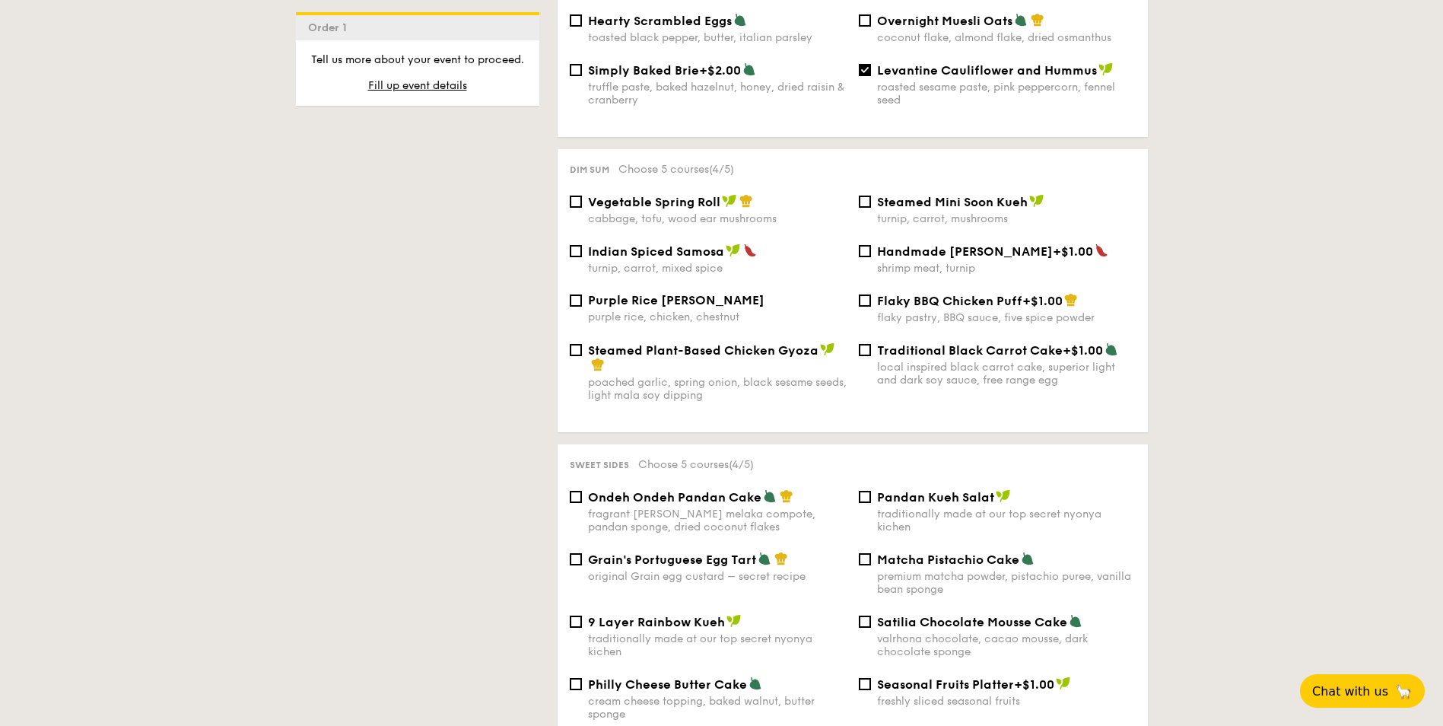
scroll to position [1293, 0]
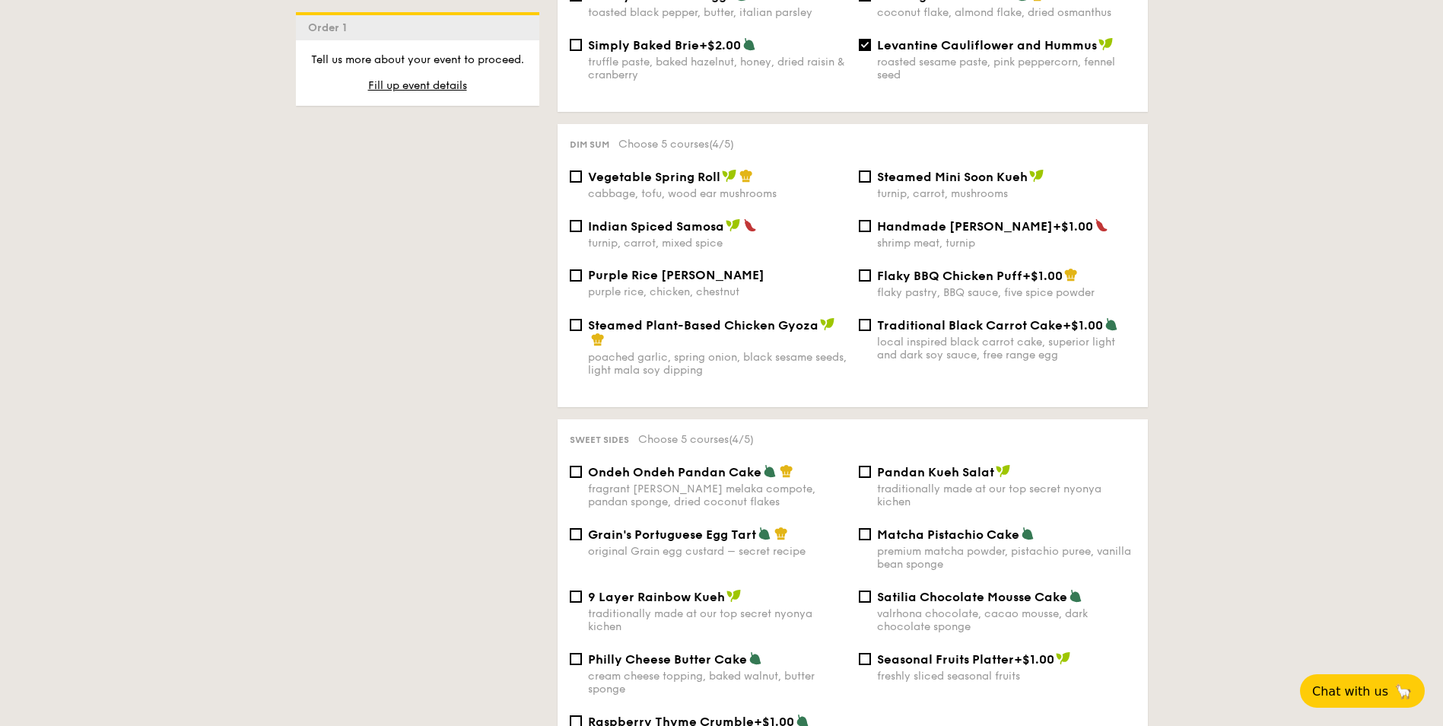
click at [669, 468] on div "Ondeh Ondeh Pandan Cake fragrant [PERSON_NAME] melaka compote, pandan sponge, d…" at bounding box center [717, 486] width 259 height 44
click at [582, 468] on input "Ondeh Ondeh Pandan Cake fragrant [PERSON_NAME] melaka compote, pandan sponge, d…" at bounding box center [576, 472] width 12 height 12
checkbox input "true"
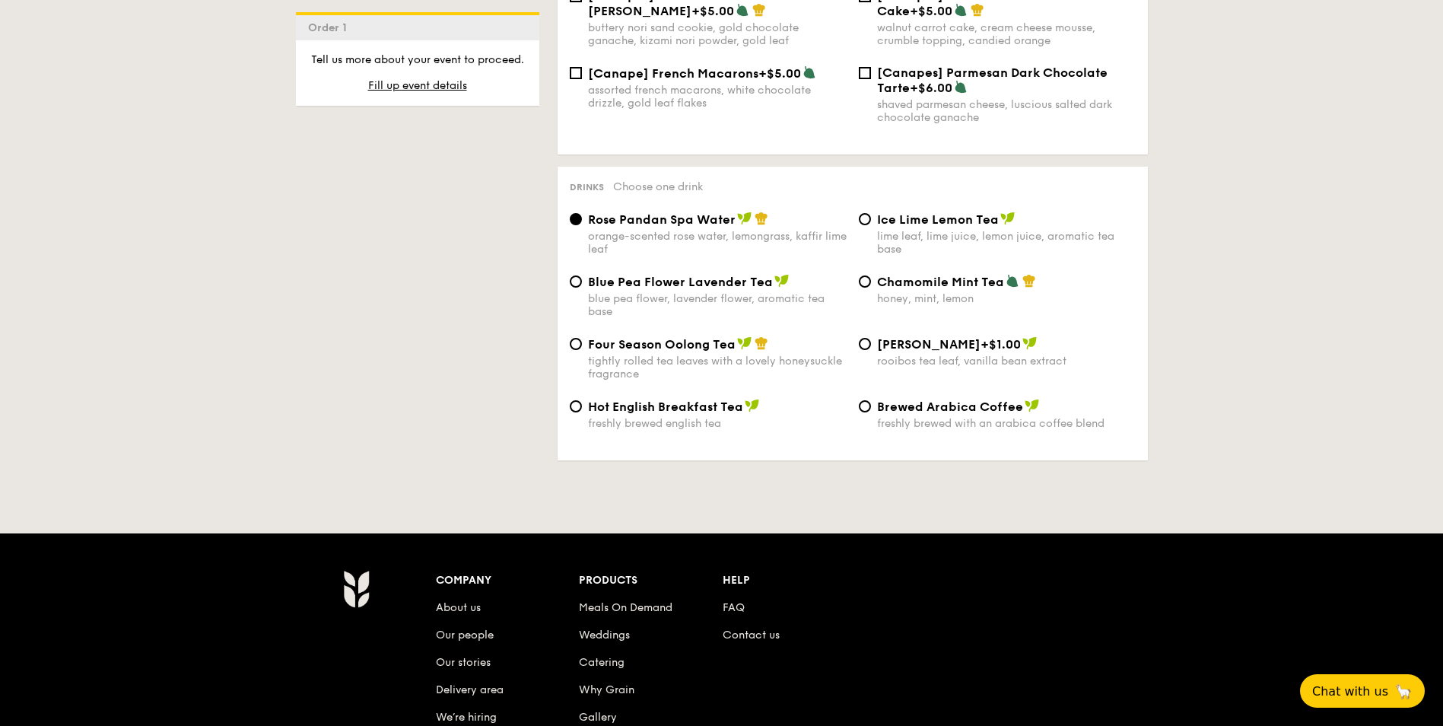
scroll to position [2282, 0]
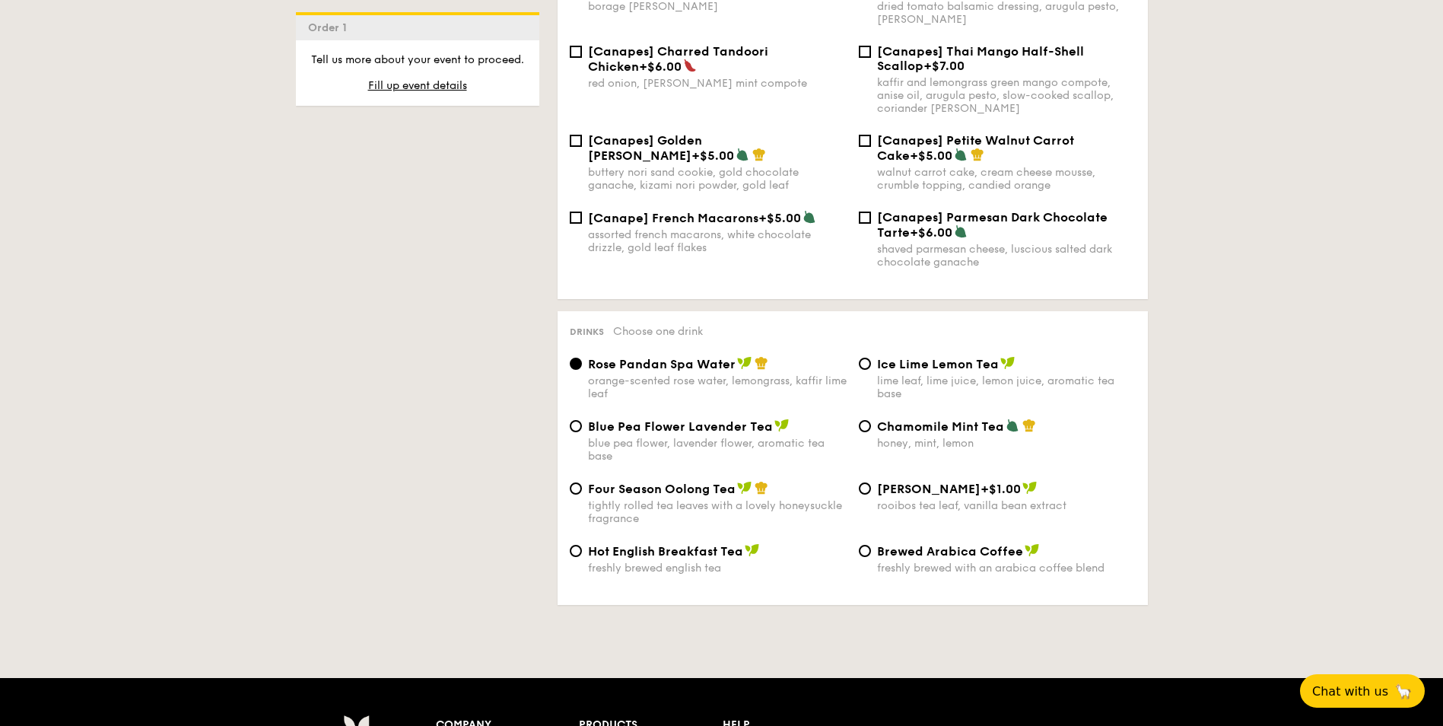
click at [702, 419] on span "Blue Pea Flower Lavender Tea" at bounding box center [680, 426] width 185 height 14
click at [582, 420] on input "Blue Pea Flower Lavender Tea blue pea flower, lavender flower, aromatic tea base" at bounding box center [576, 426] width 12 height 12
radio input "true"
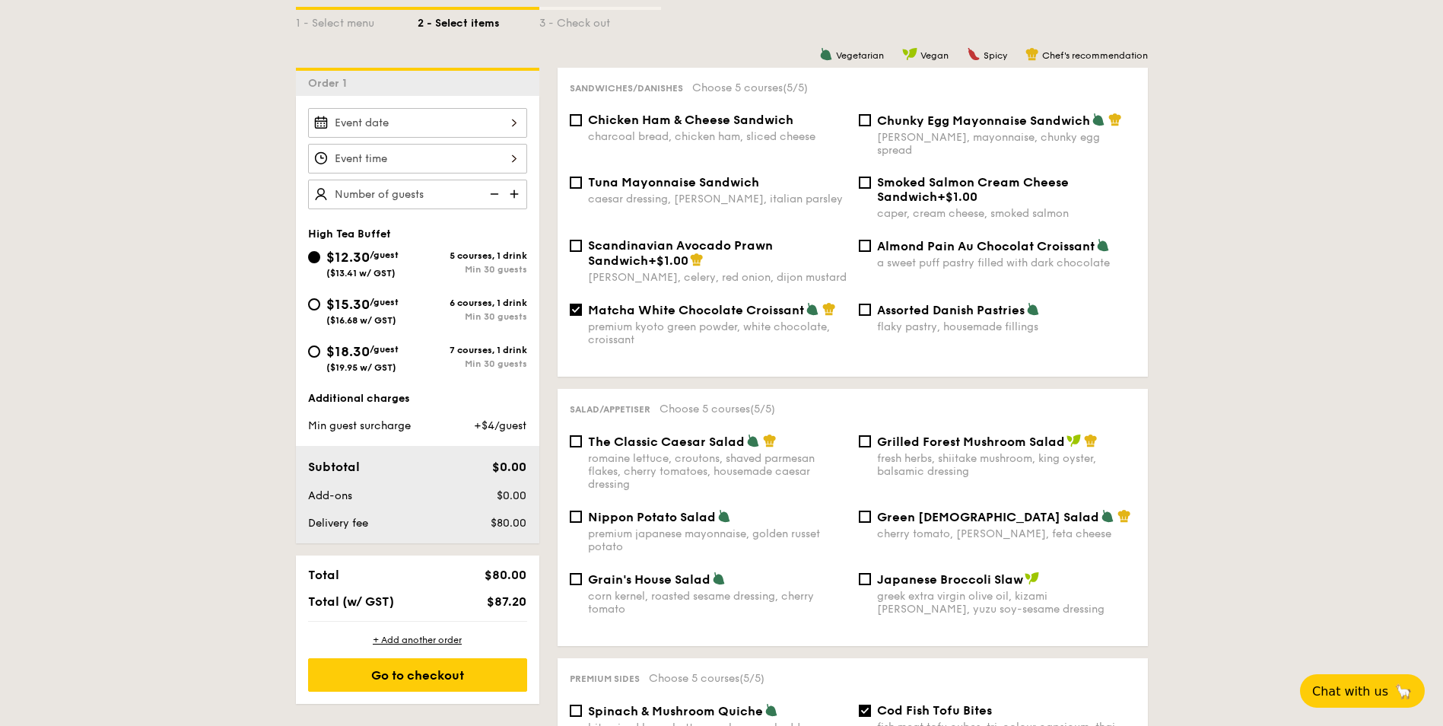
scroll to position [380, 0]
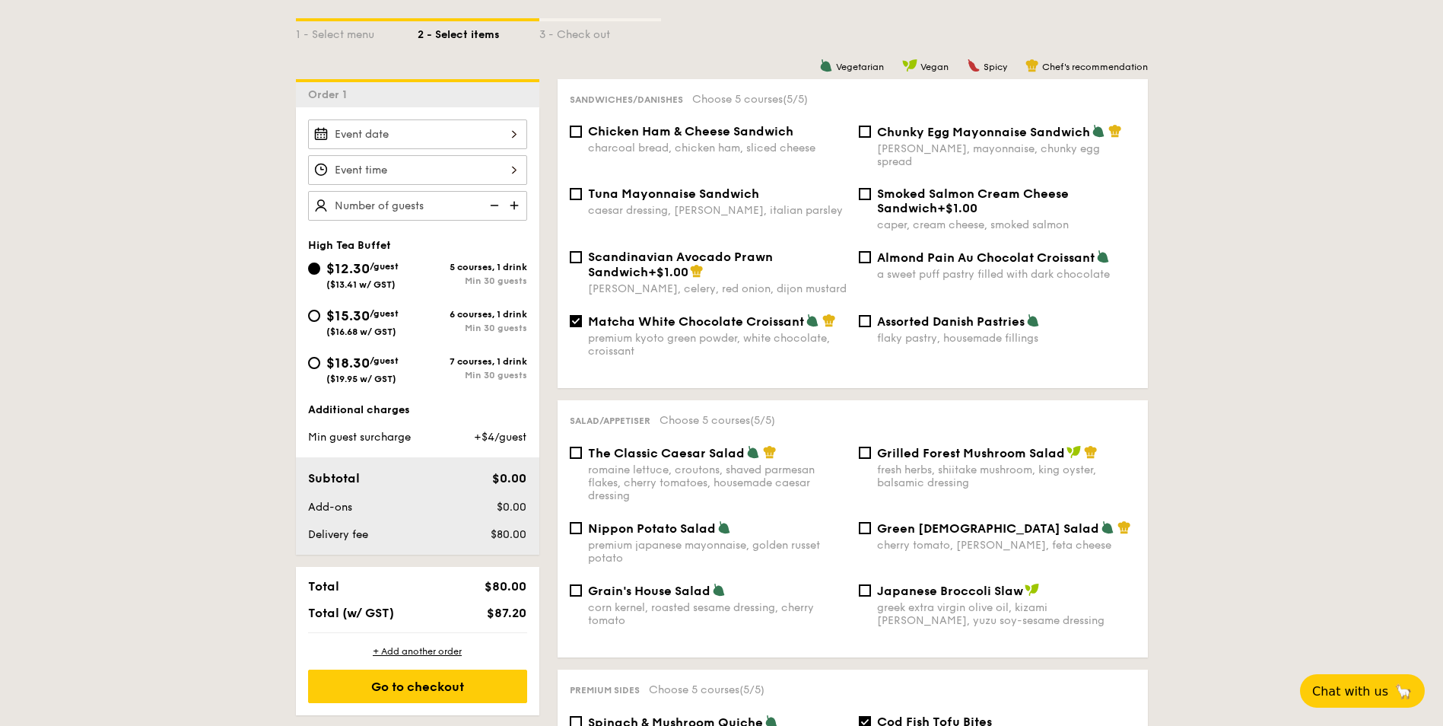
click at [505, 283] on div "Min 30 guests" at bounding box center [473, 280] width 110 height 11
click at [320, 275] on input "$12.30 /guest ($13.41 w/ GST) 5 courses, 1 drink Min 30 guests" at bounding box center [314, 268] width 12 height 12
click at [502, 538] on span "$80.00" at bounding box center [509, 534] width 36 height 13
click at [516, 205] on img at bounding box center [515, 205] width 23 height 29
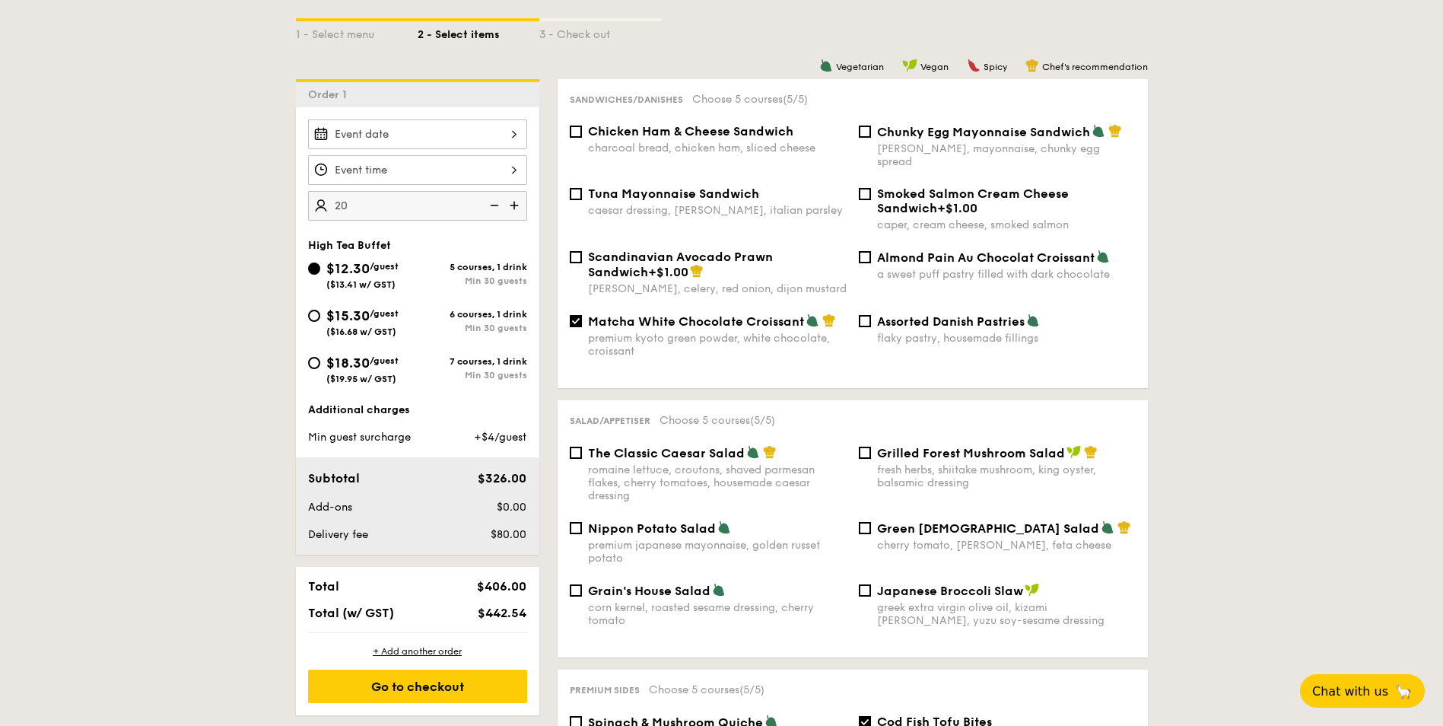
click at [476, 206] on input "20" at bounding box center [417, 206] width 219 height 30
click at [517, 205] on img at bounding box center [515, 205] width 23 height 29
drag, startPoint x: 450, startPoint y: 205, endPoint x: 431, endPoint y: 205, distance: 19.8
click at [431, 205] on input "25" at bounding box center [417, 206] width 219 height 30
click at [444, 169] on input "$12.30 /guest ($13.41 w/ GST)" at bounding box center [417, 170] width 219 height 30
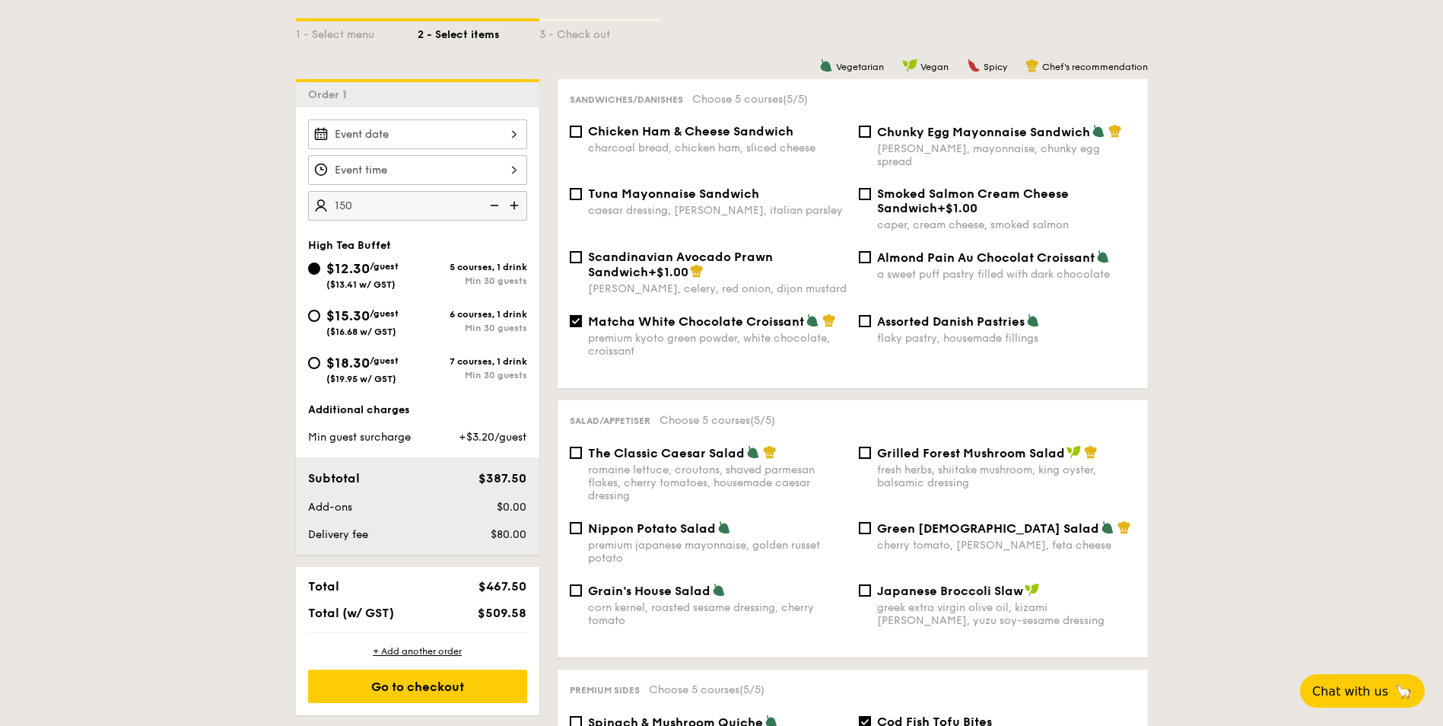
type input "150 guests"
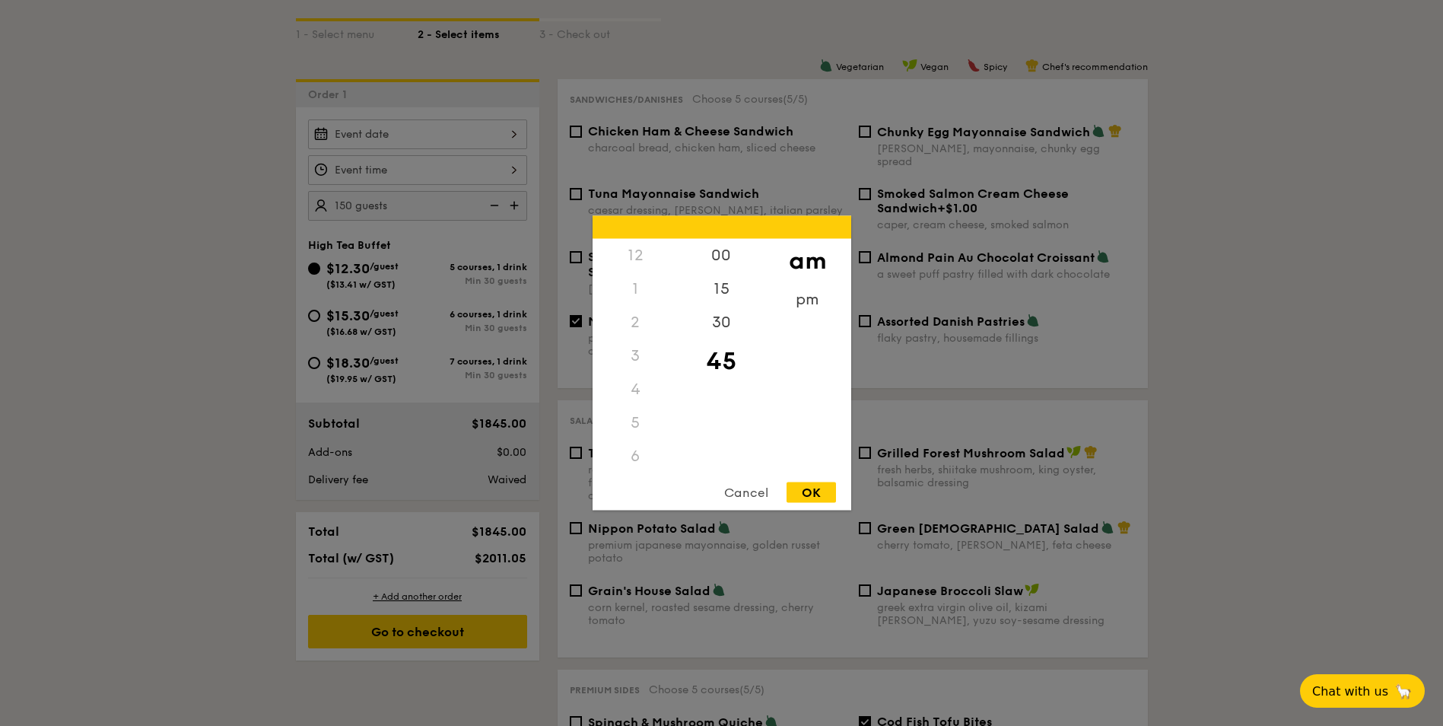
scroll to position [134, 0]
click at [801, 492] on div "OK" at bounding box center [811, 492] width 49 height 21
type input "9:45AM"
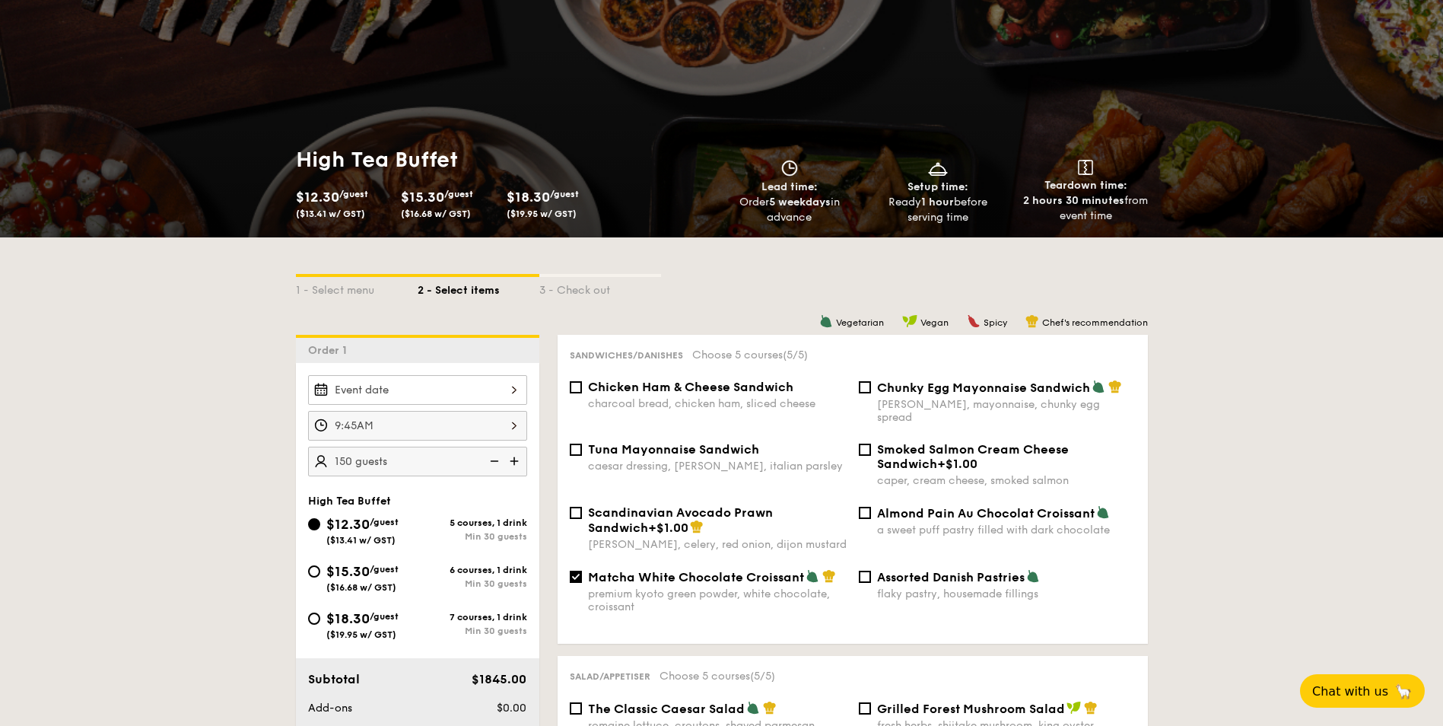
scroll to position [152, 0]
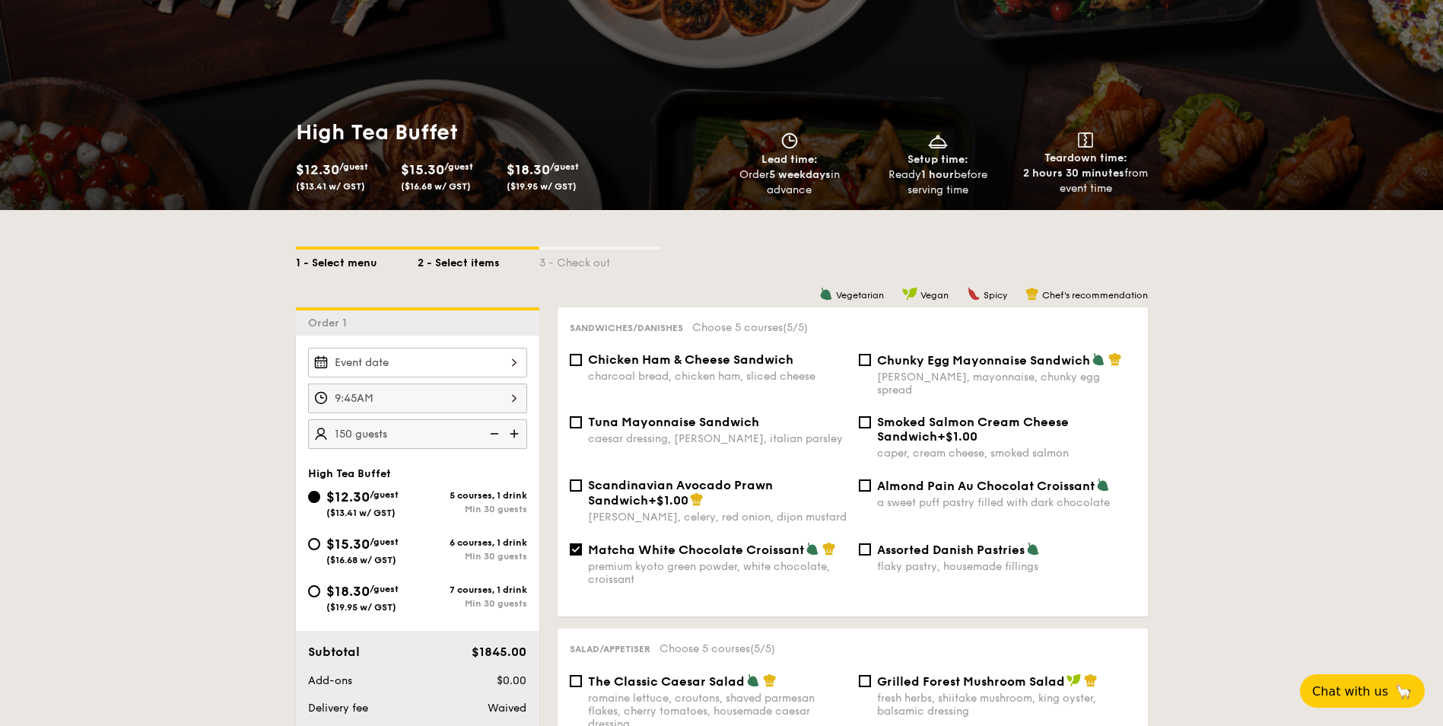
click at [342, 262] on div "1 - Select menu" at bounding box center [357, 260] width 122 height 21
select select
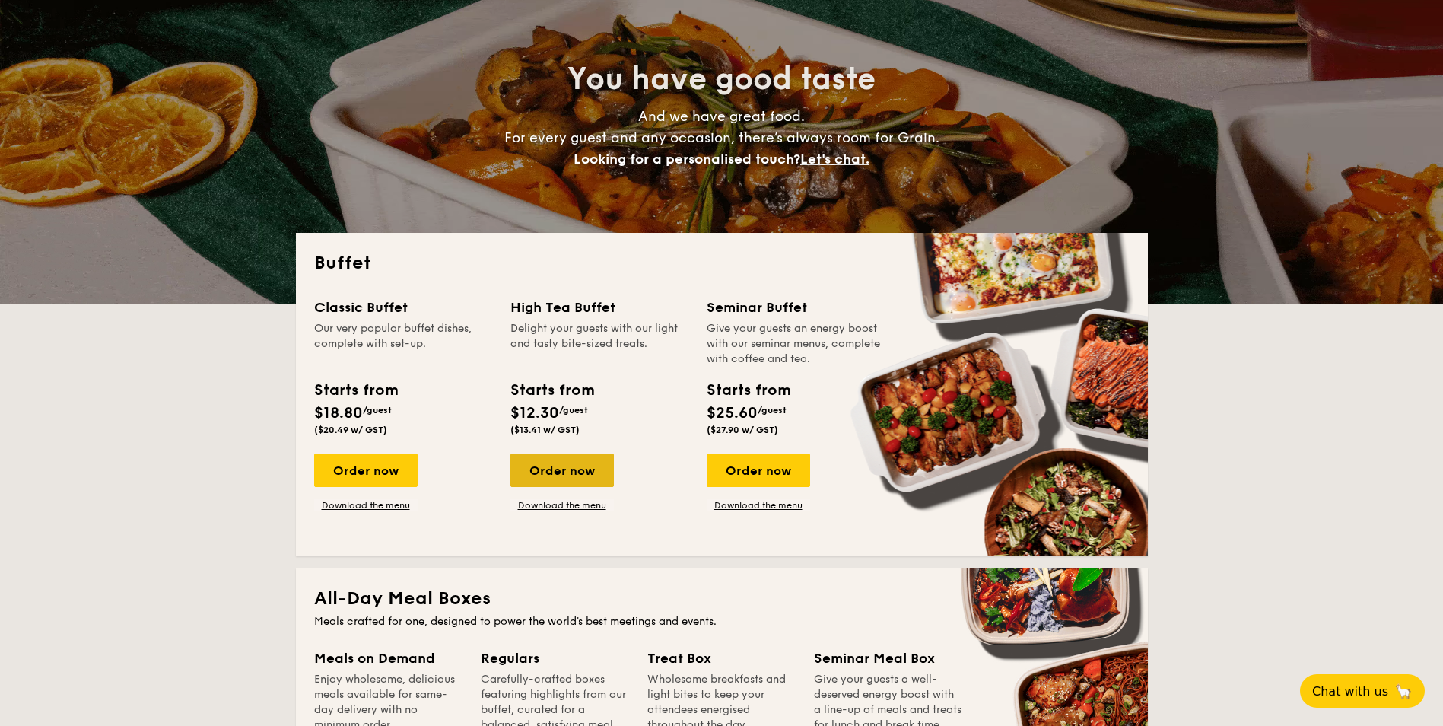
click at [559, 475] on div "Order now" at bounding box center [561, 469] width 103 height 33
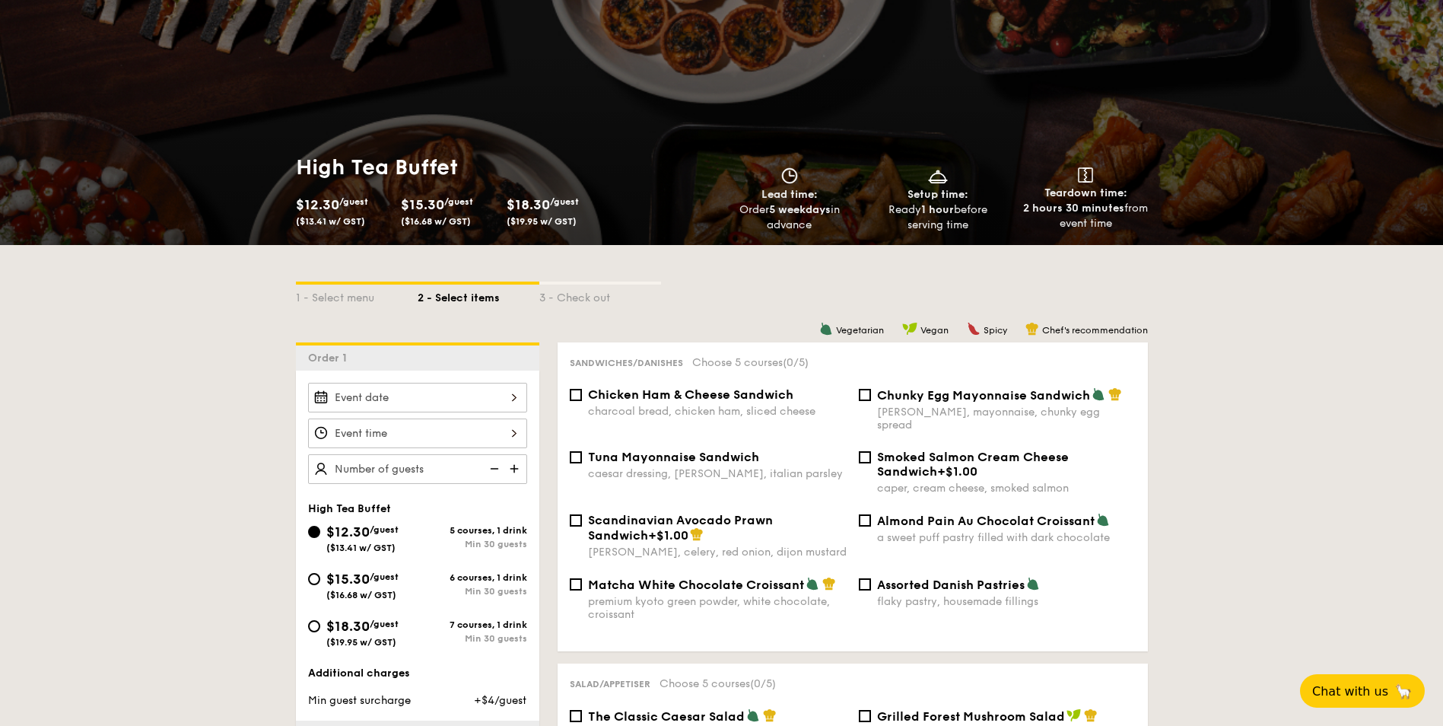
scroll to position [152, 0]
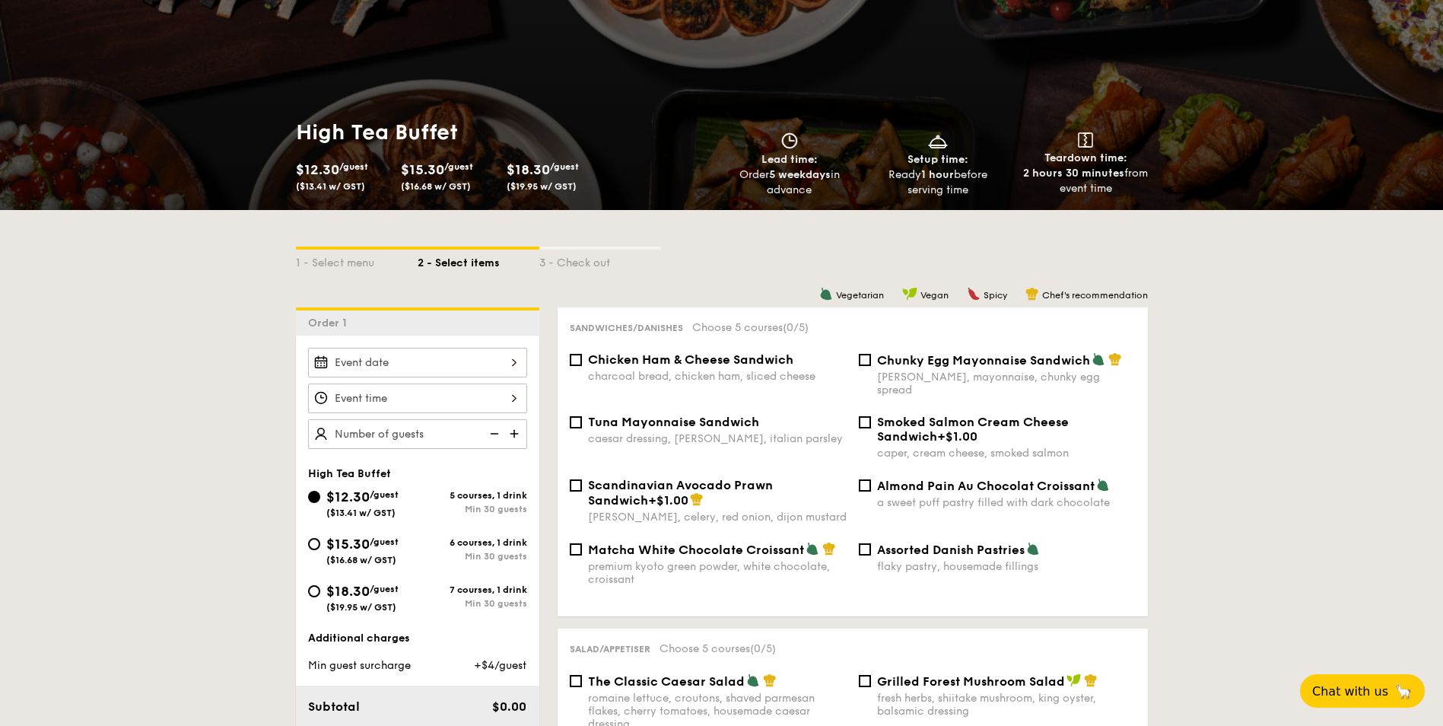
click at [459, 433] on input "text" at bounding box center [417, 434] width 219 height 30
